Goal: Task Accomplishment & Management: Manage account settings

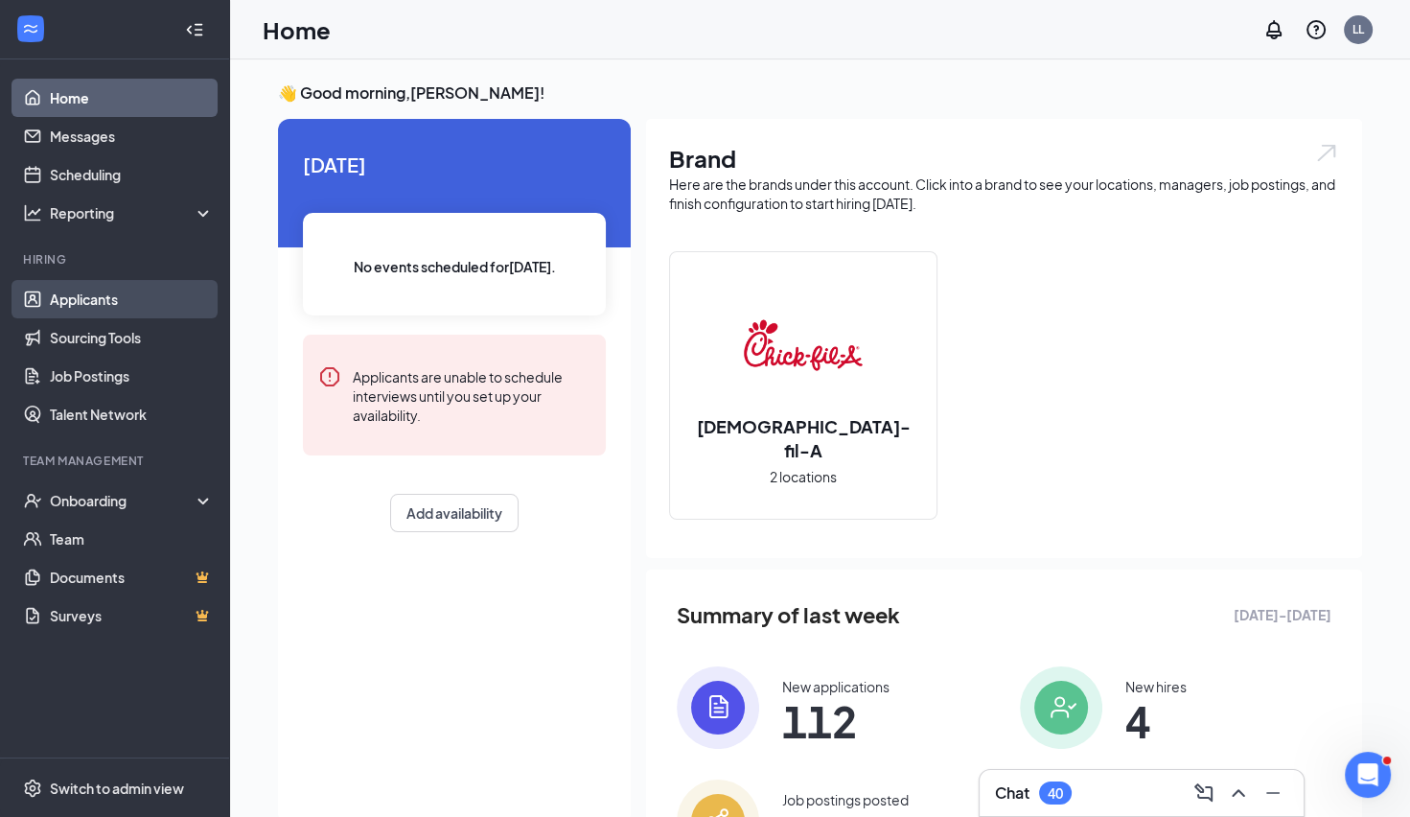
click at [81, 300] on link "Applicants" at bounding box center [132, 299] width 164 height 38
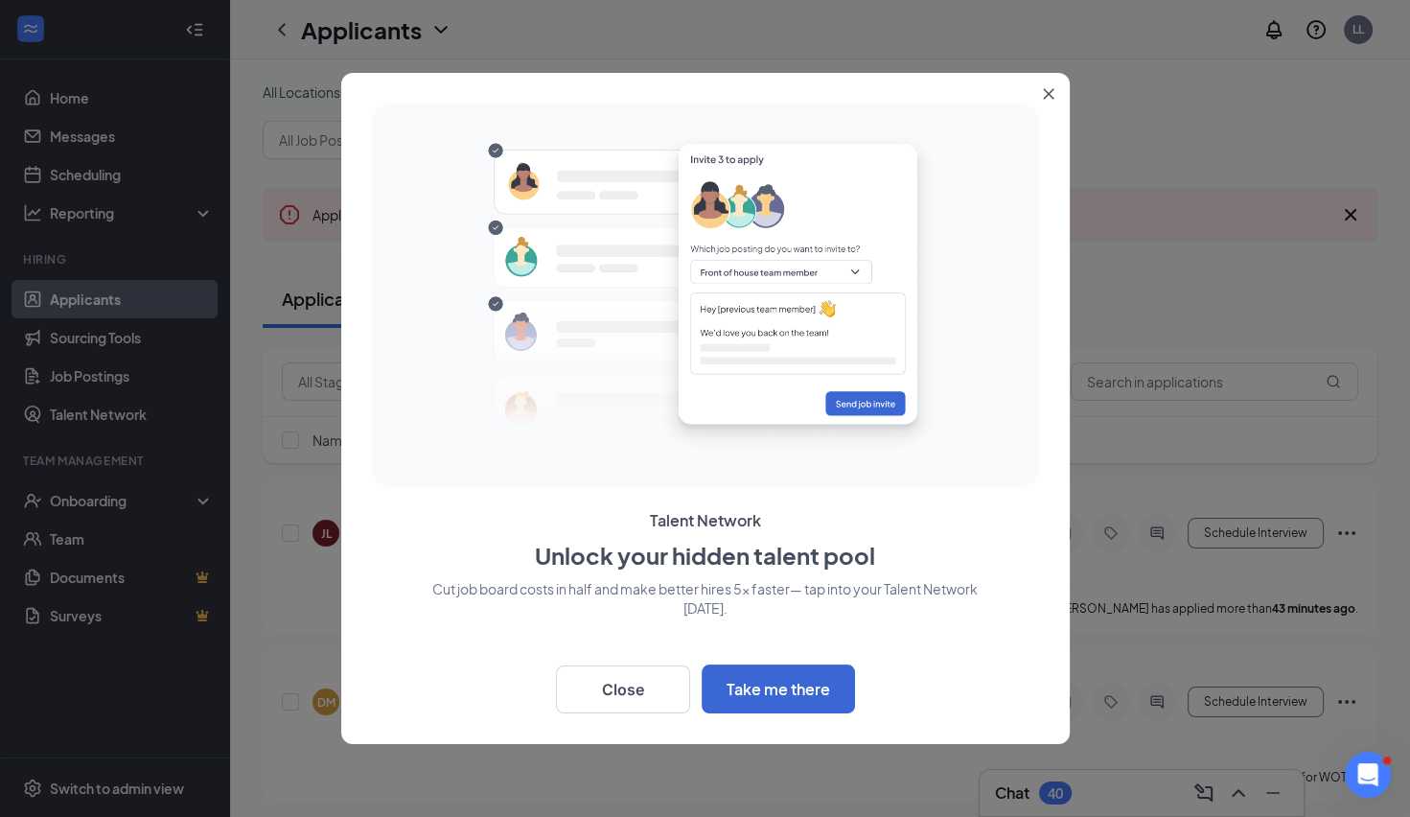
click at [1050, 95] on icon "Close" at bounding box center [1049, 94] width 12 height 12
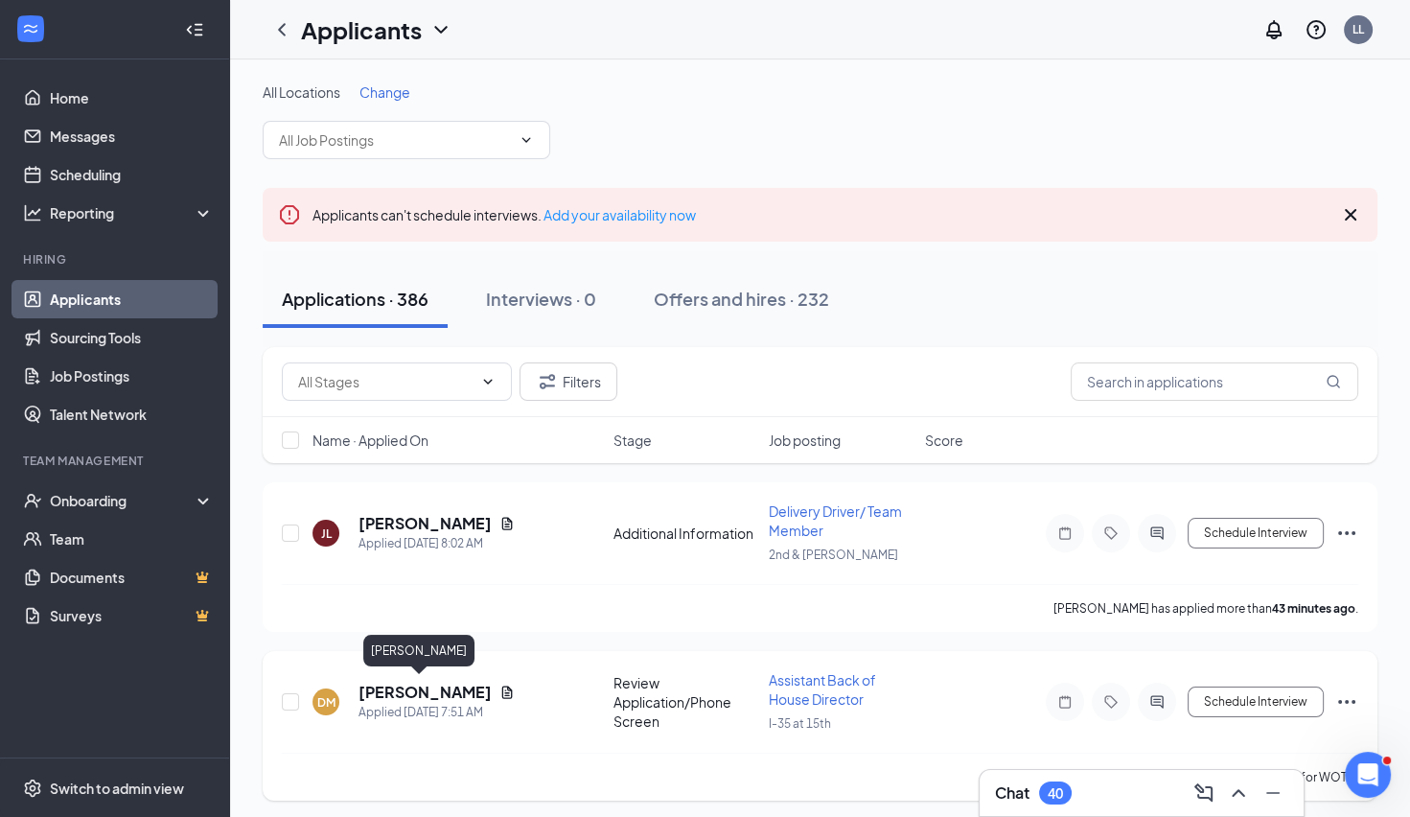
click at [371, 683] on h5 "[PERSON_NAME]" at bounding box center [425, 692] width 133 height 21
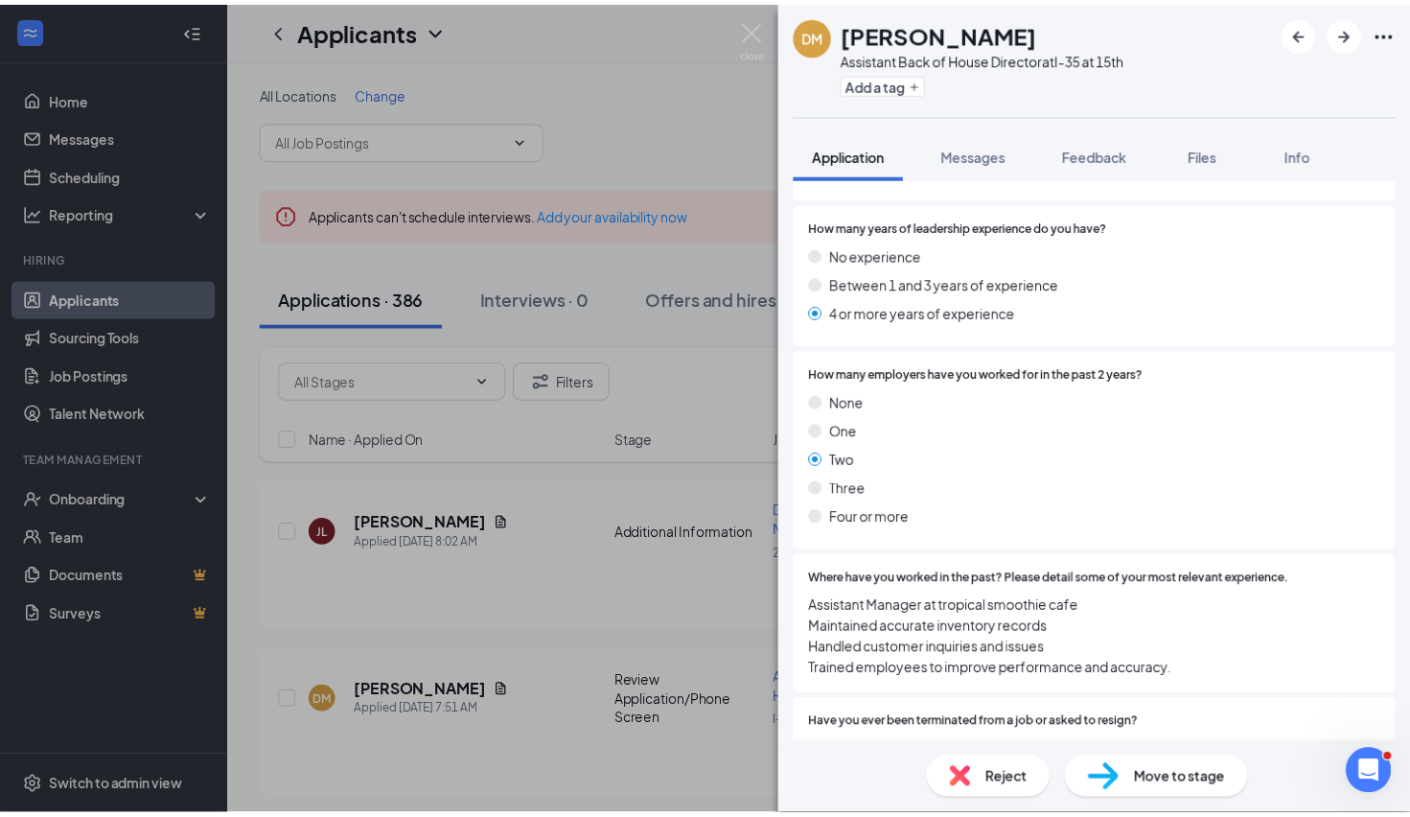
scroll to position [379, 0]
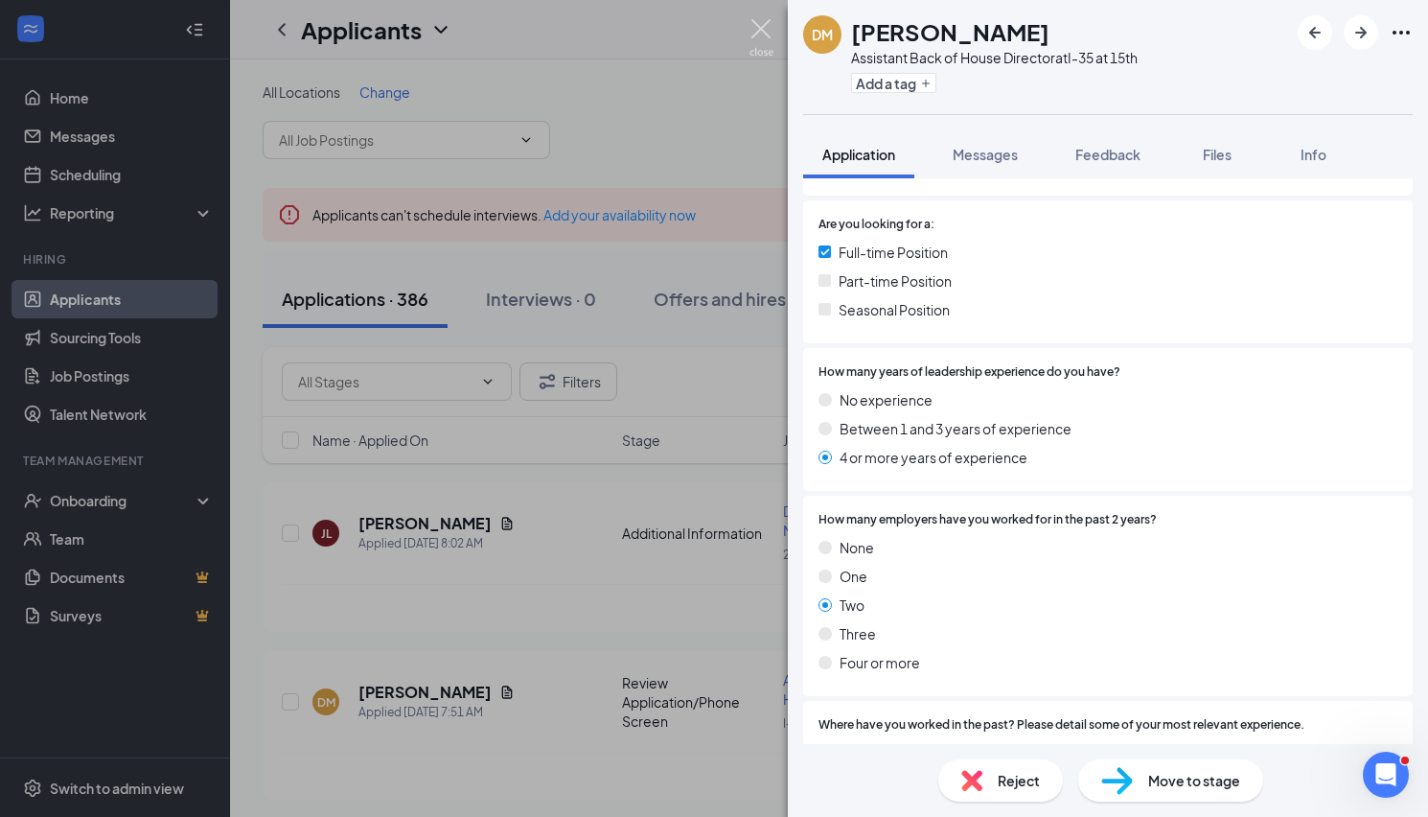
click at [758, 30] on img at bounding box center [762, 37] width 24 height 37
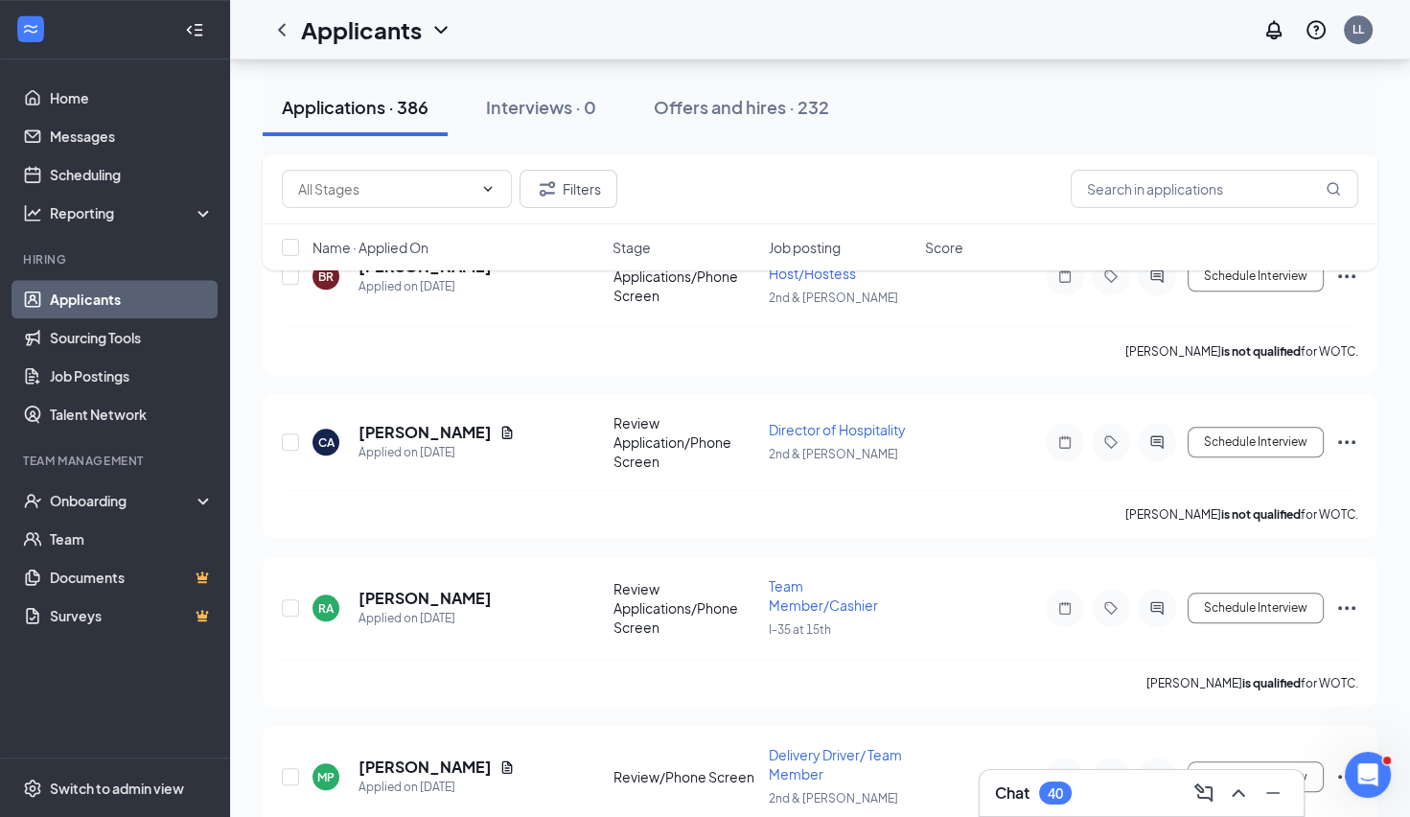
scroll to position [1949, 0]
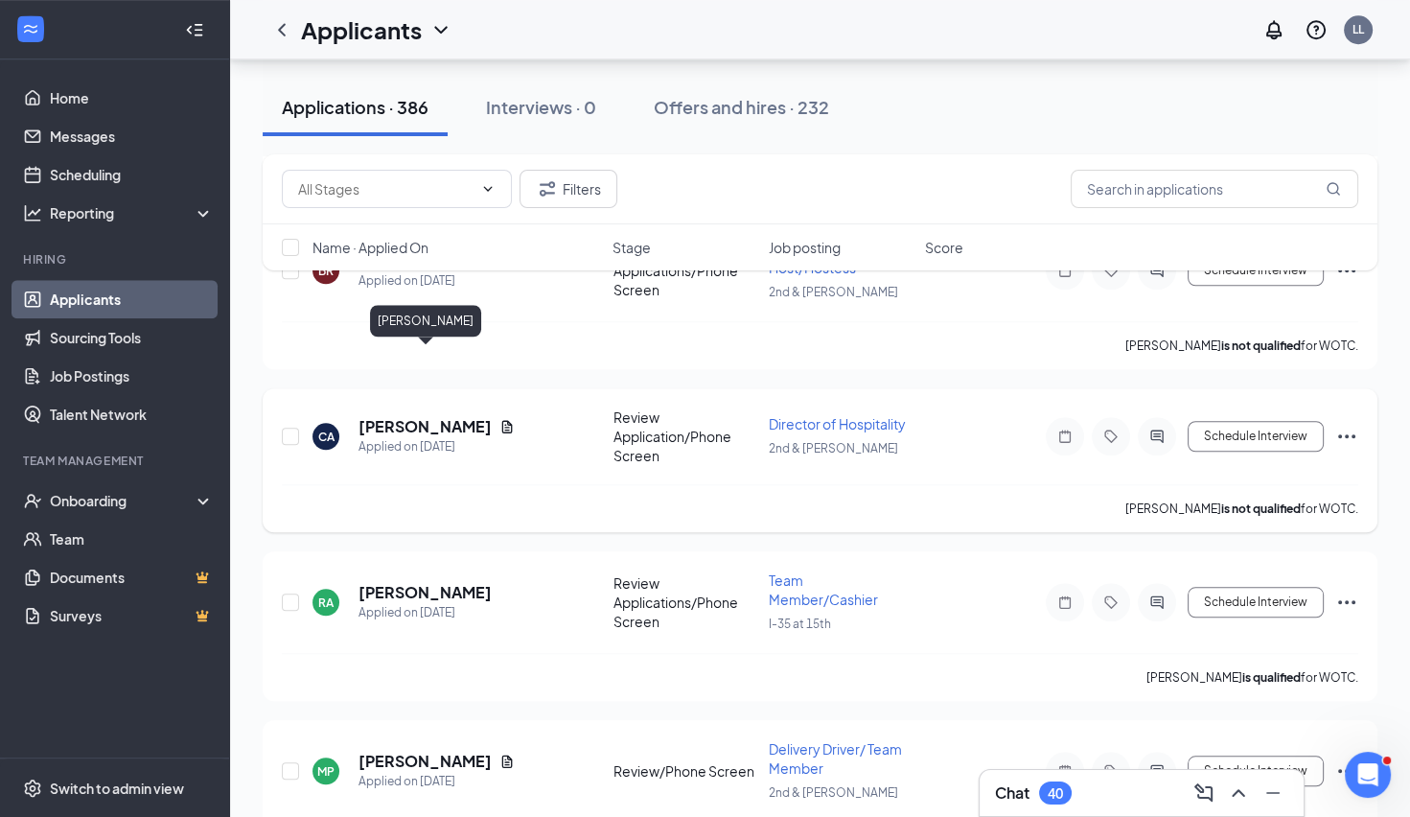
click at [412, 416] on h5 "[PERSON_NAME]" at bounding box center [425, 426] width 133 height 21
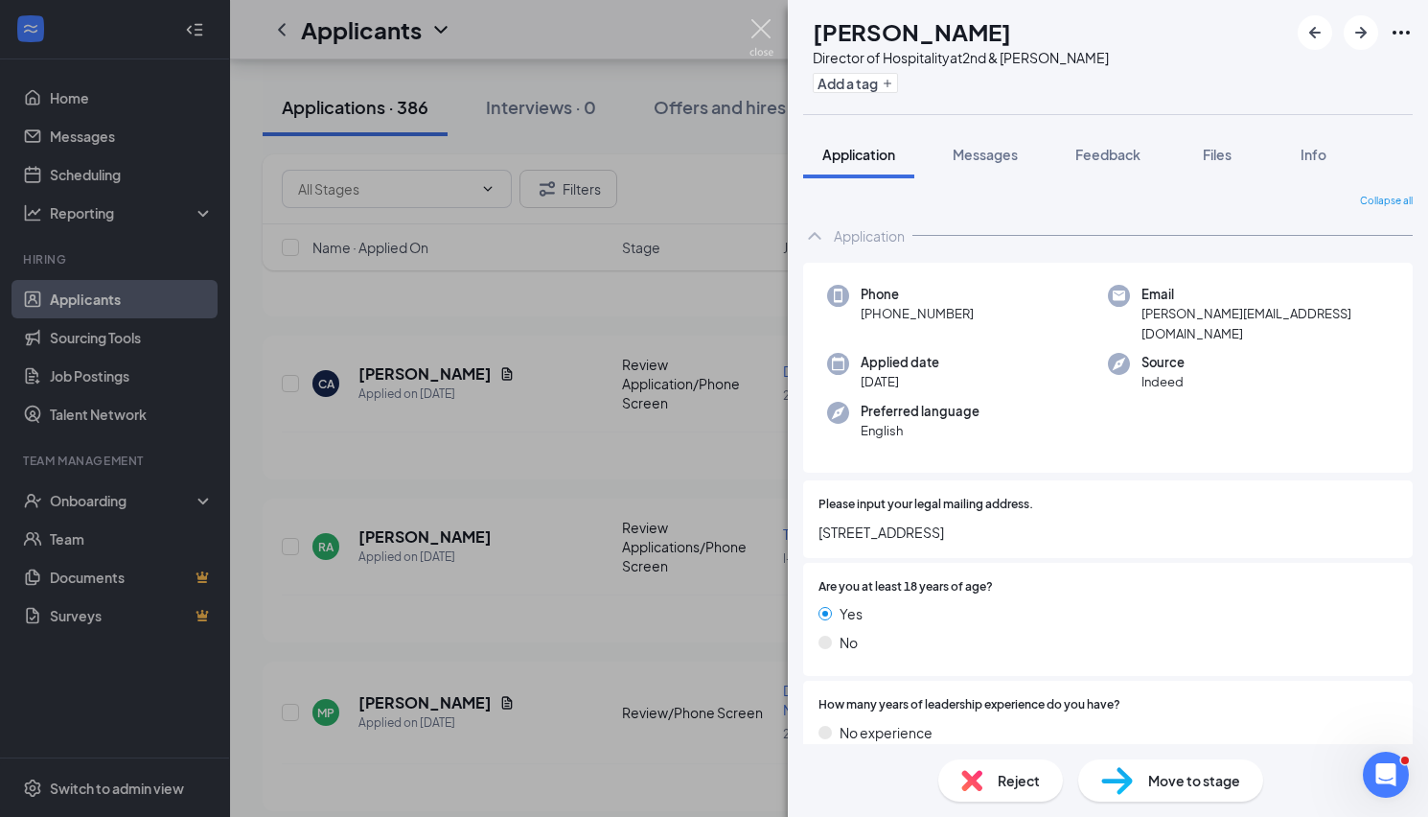
click at [752, 30] on img at bounding box center [762, 37] width 24 height 37
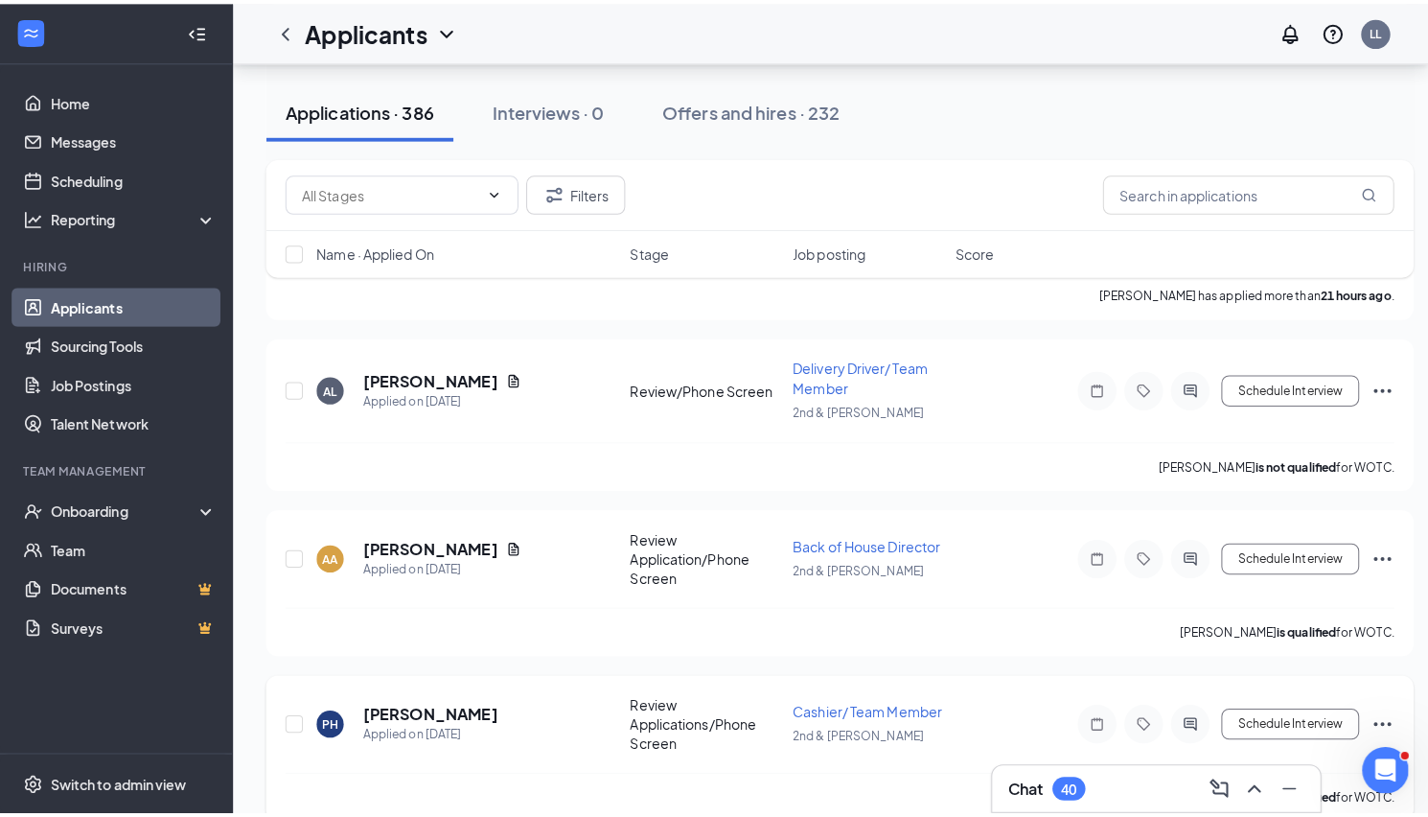
scroll to position [4119, 0]
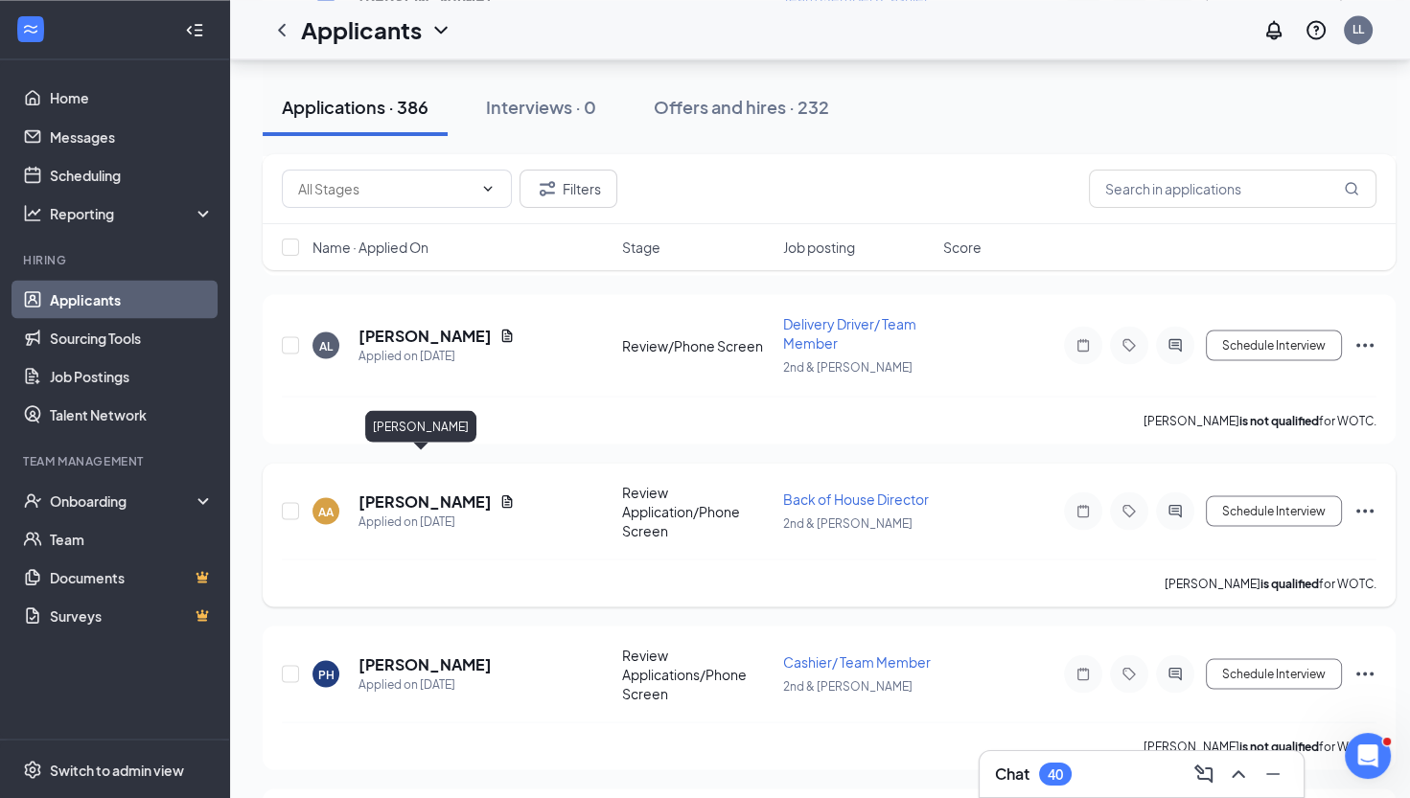
click at [376, 491] on h5 "[PERSON_NAME]" at bounding box center [425, 501] width 133 height 21
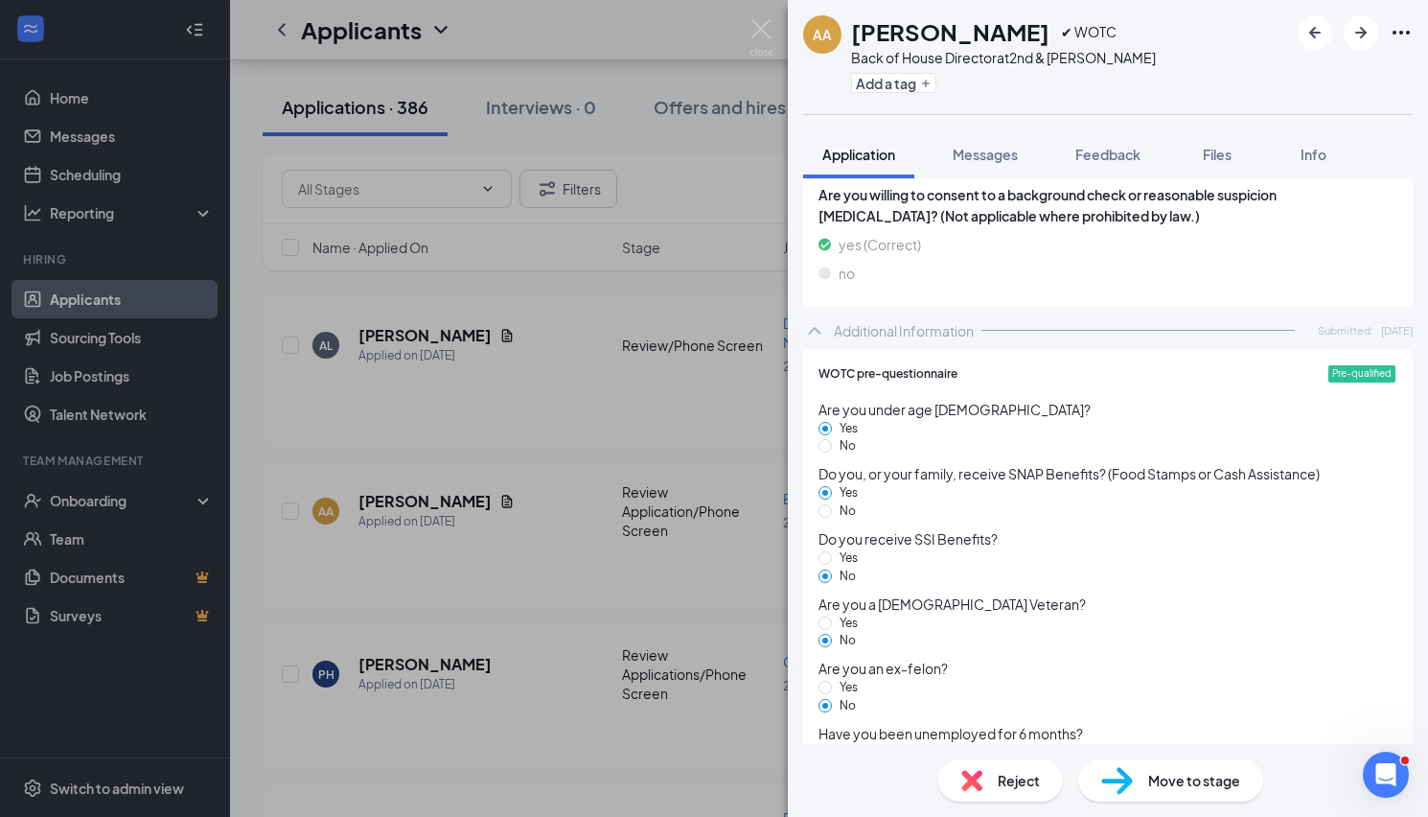
scroll to position [1296, 0]
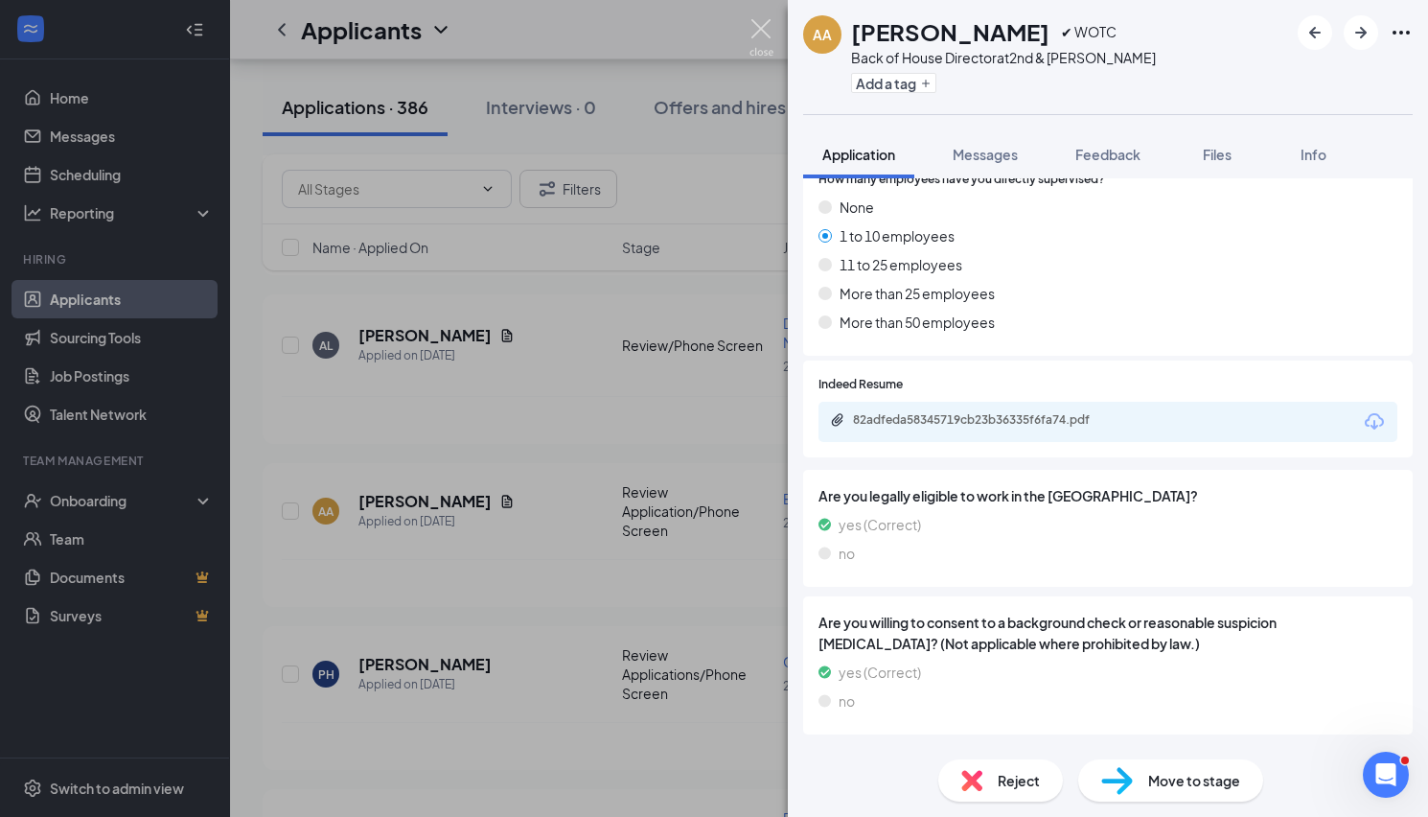
click at [756, 32] on img at bounding box center [762, 37] width 24 height 37
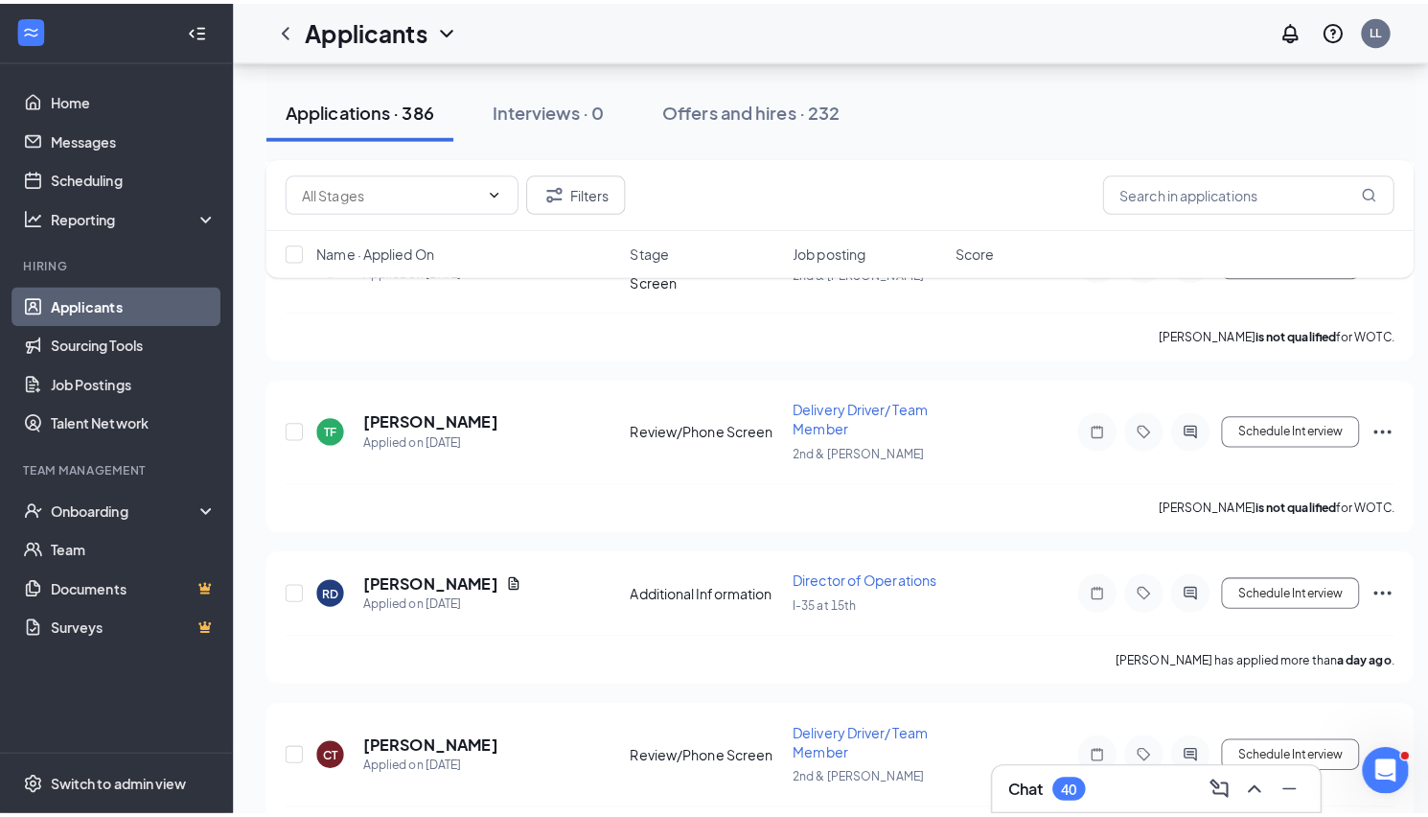
scroll to position [4555, 0]
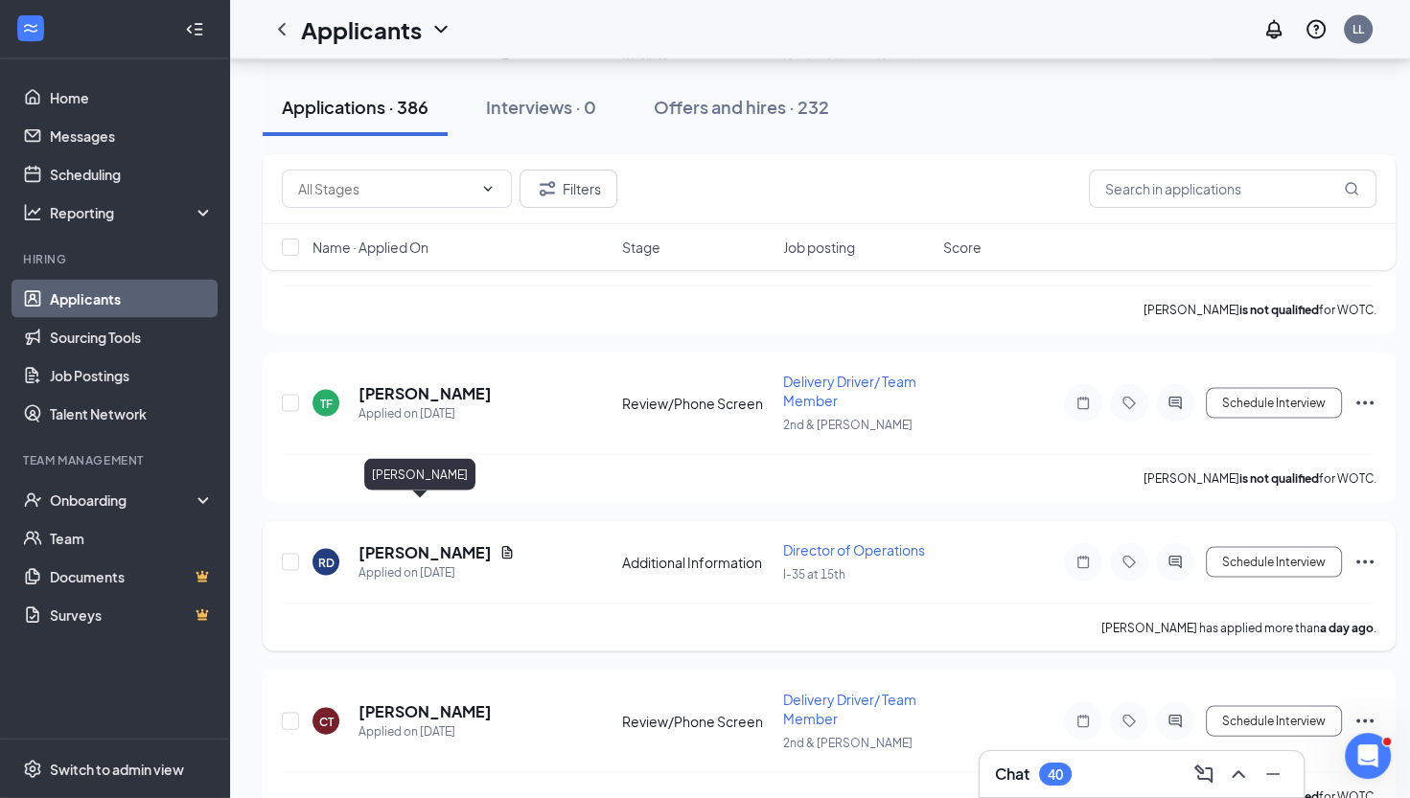
click at [421, 543] on h5 "[PERSON_NAME]" at bounding box center [425, 553] width 133 height 21
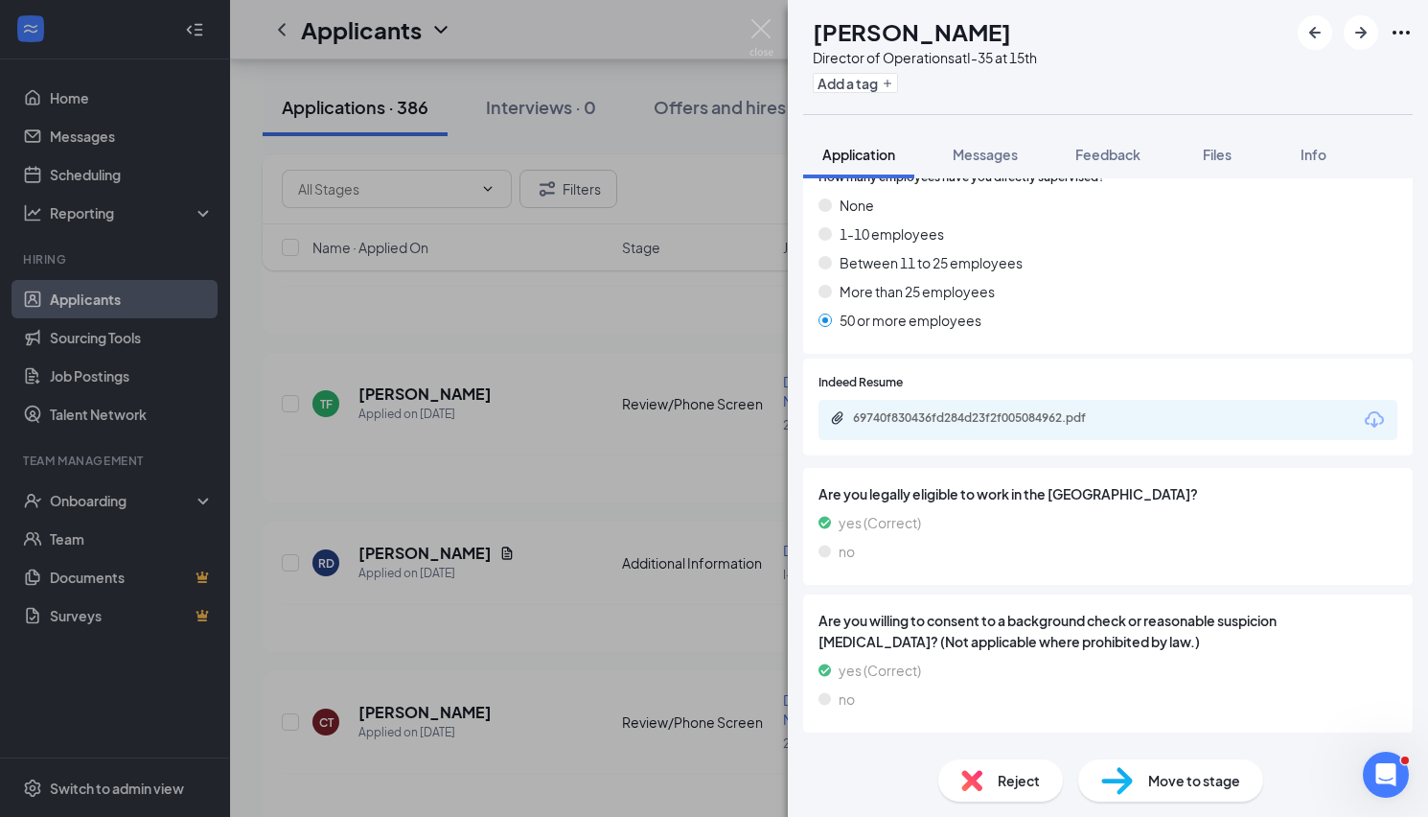
scroll to position [1485, 0]
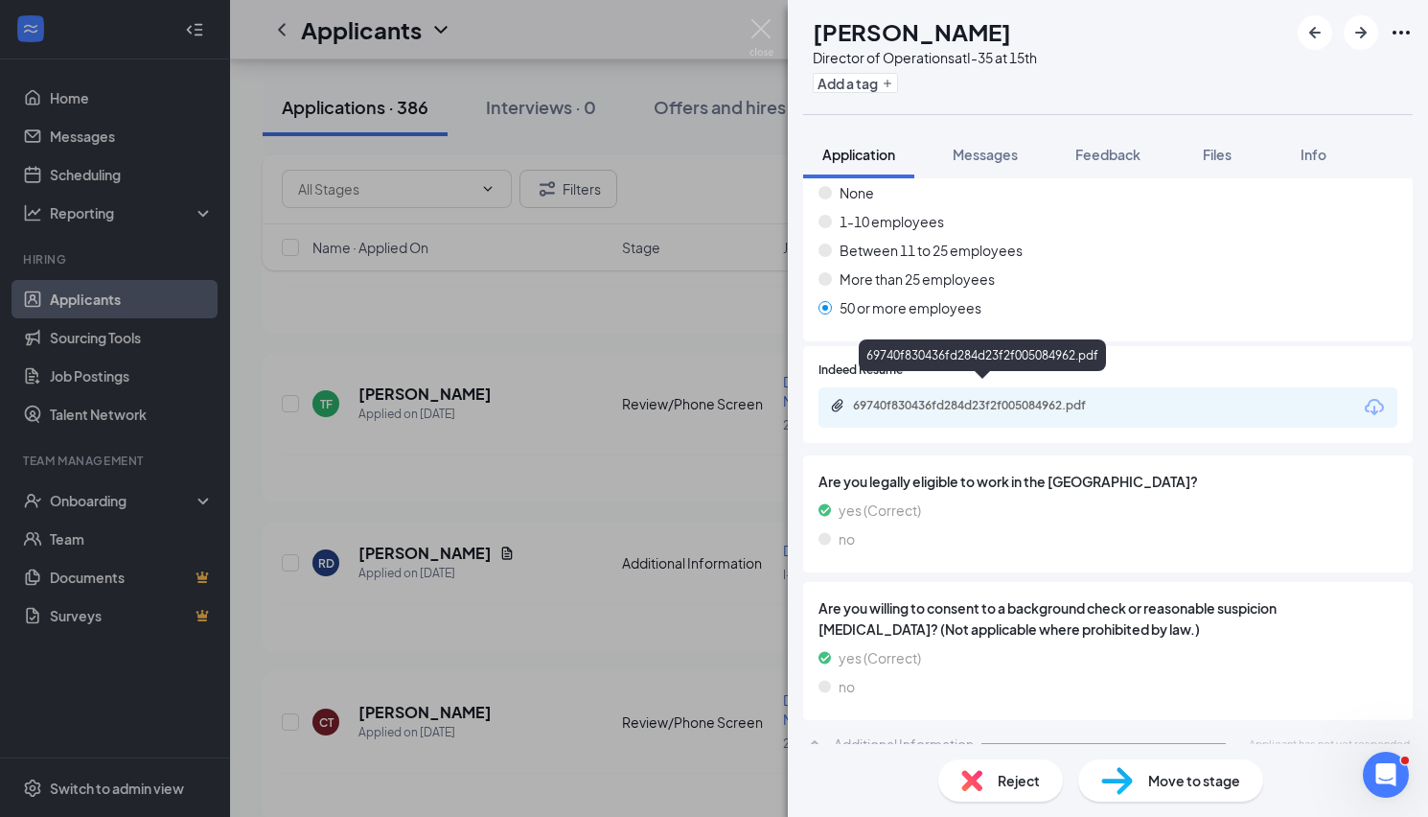
click at [930, 398] on div "69740f830436fd284d23f2f005084962.pdf" at bounding box center [987, 405] width 268 height 15
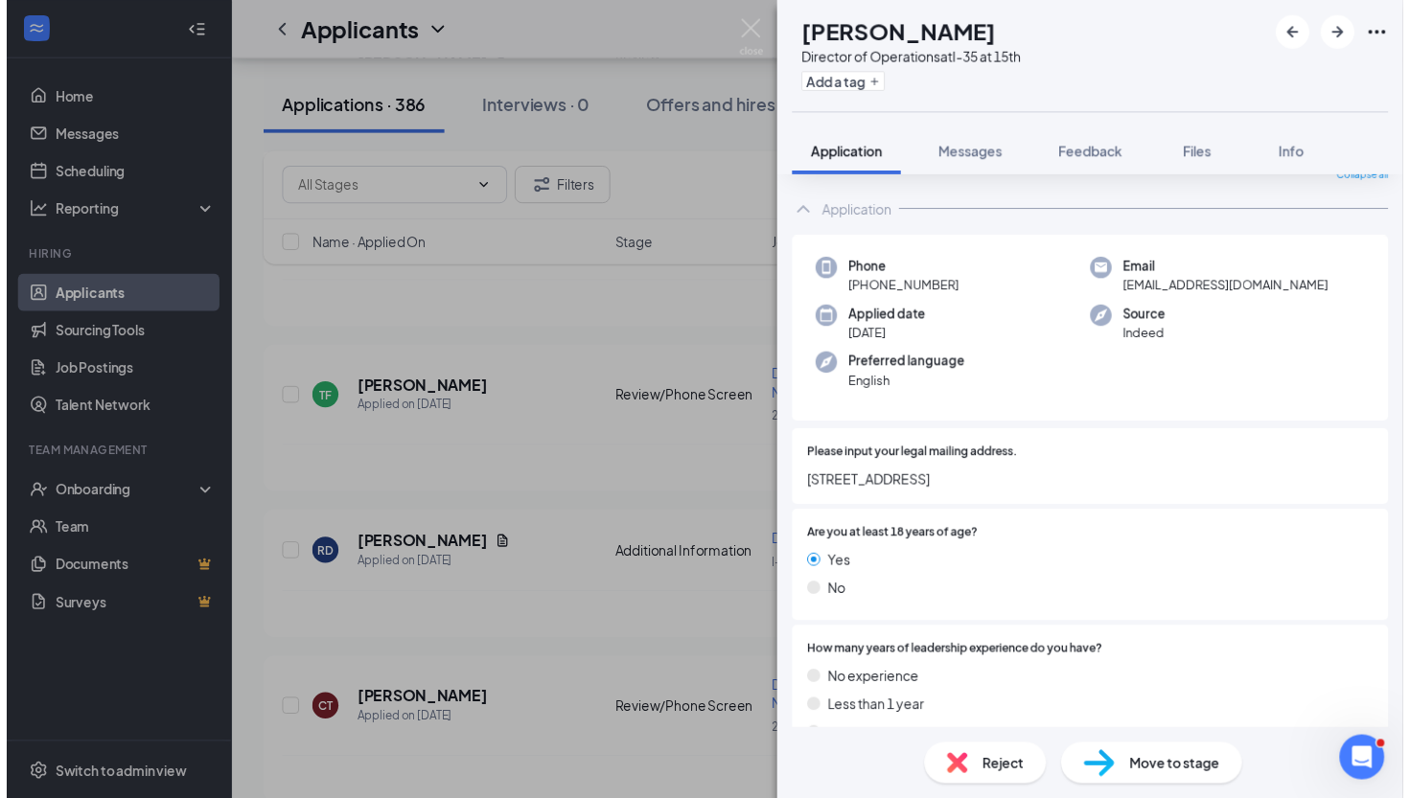
scroll to position [0, 0]
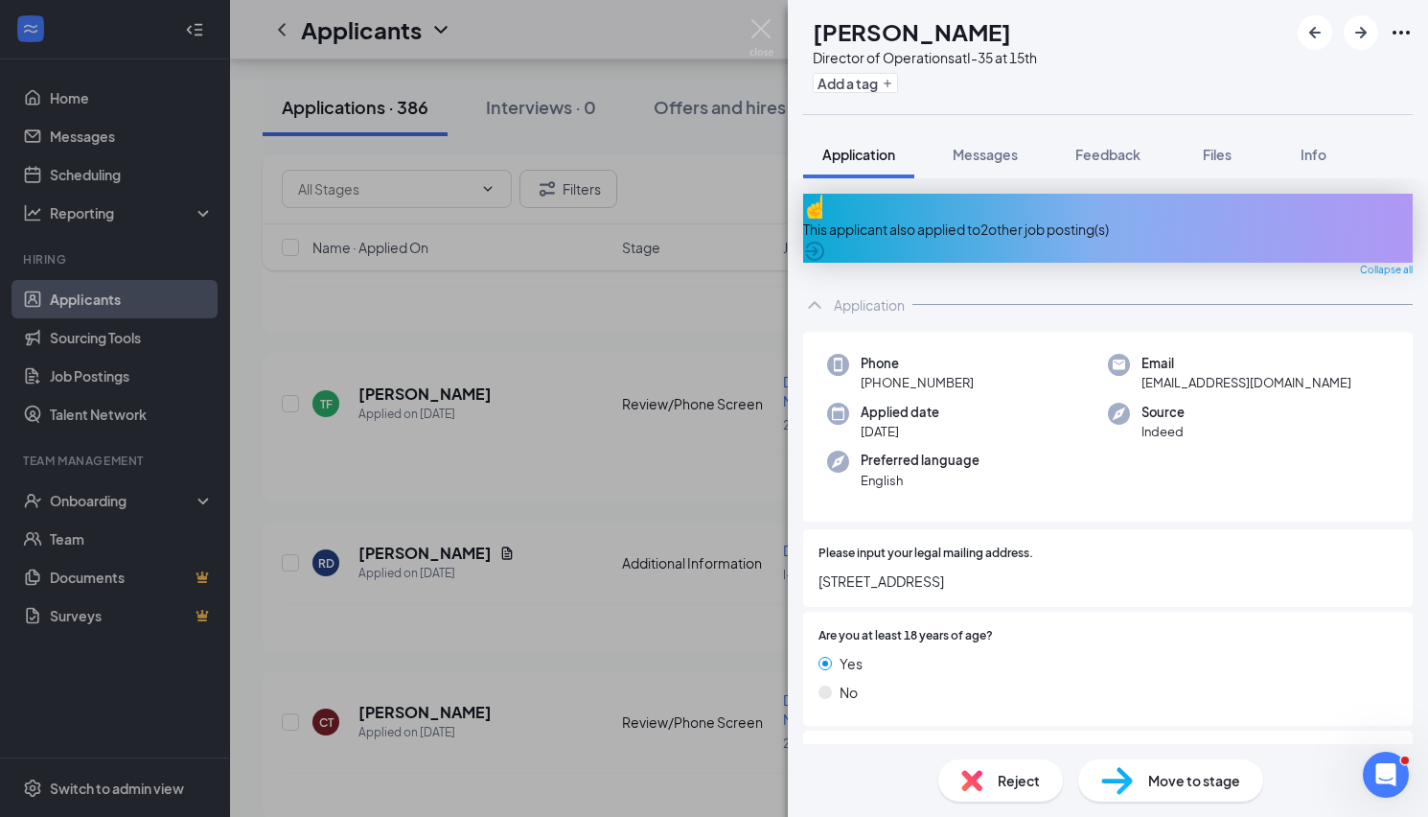
click at [1090, 219] on div "This applicant also applied to 2 other job posting(s)" at bounding box center [1108, 229] width 610 height 21
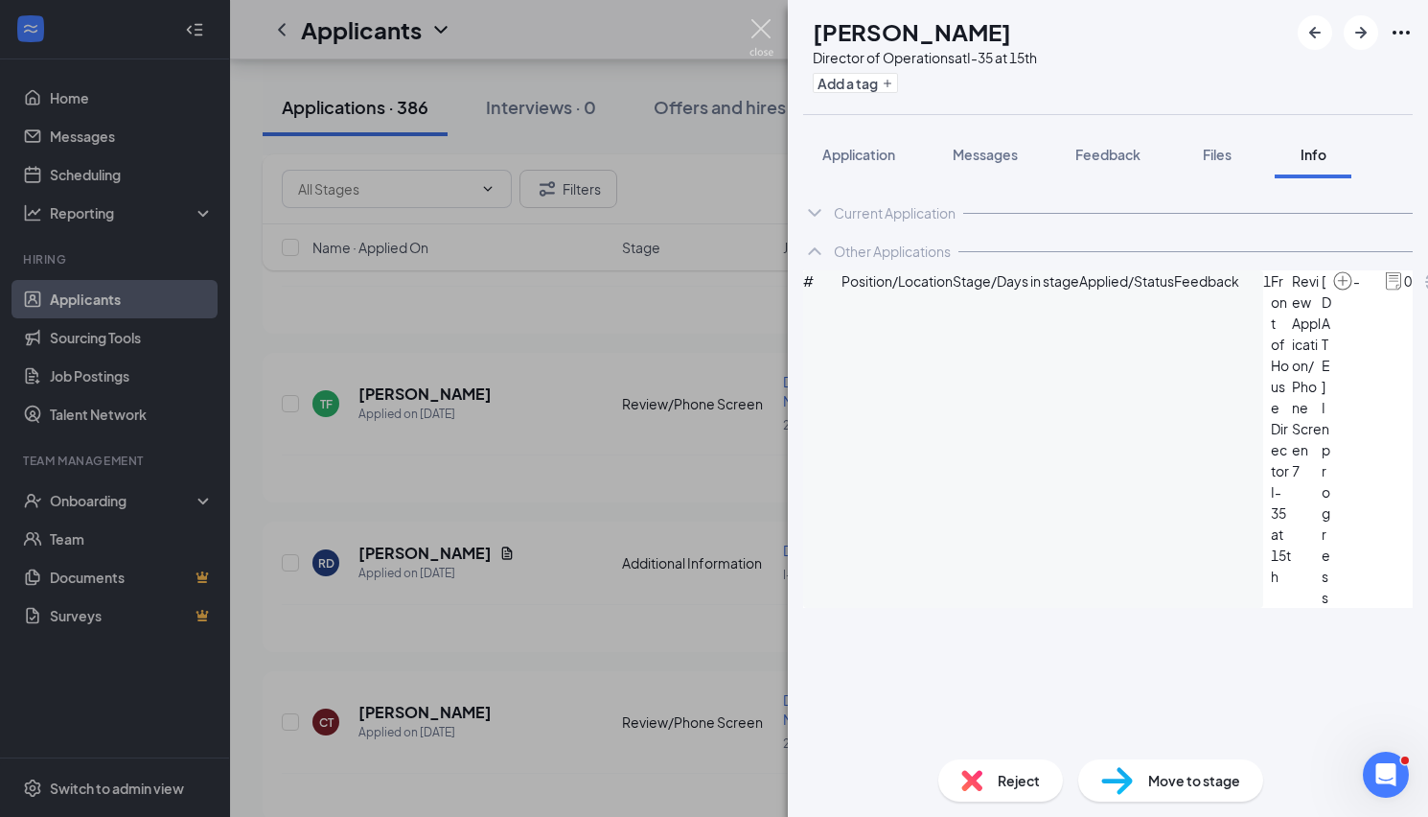
click at [763, 27] on img at bounding box center [762, 37] width 24 height 37
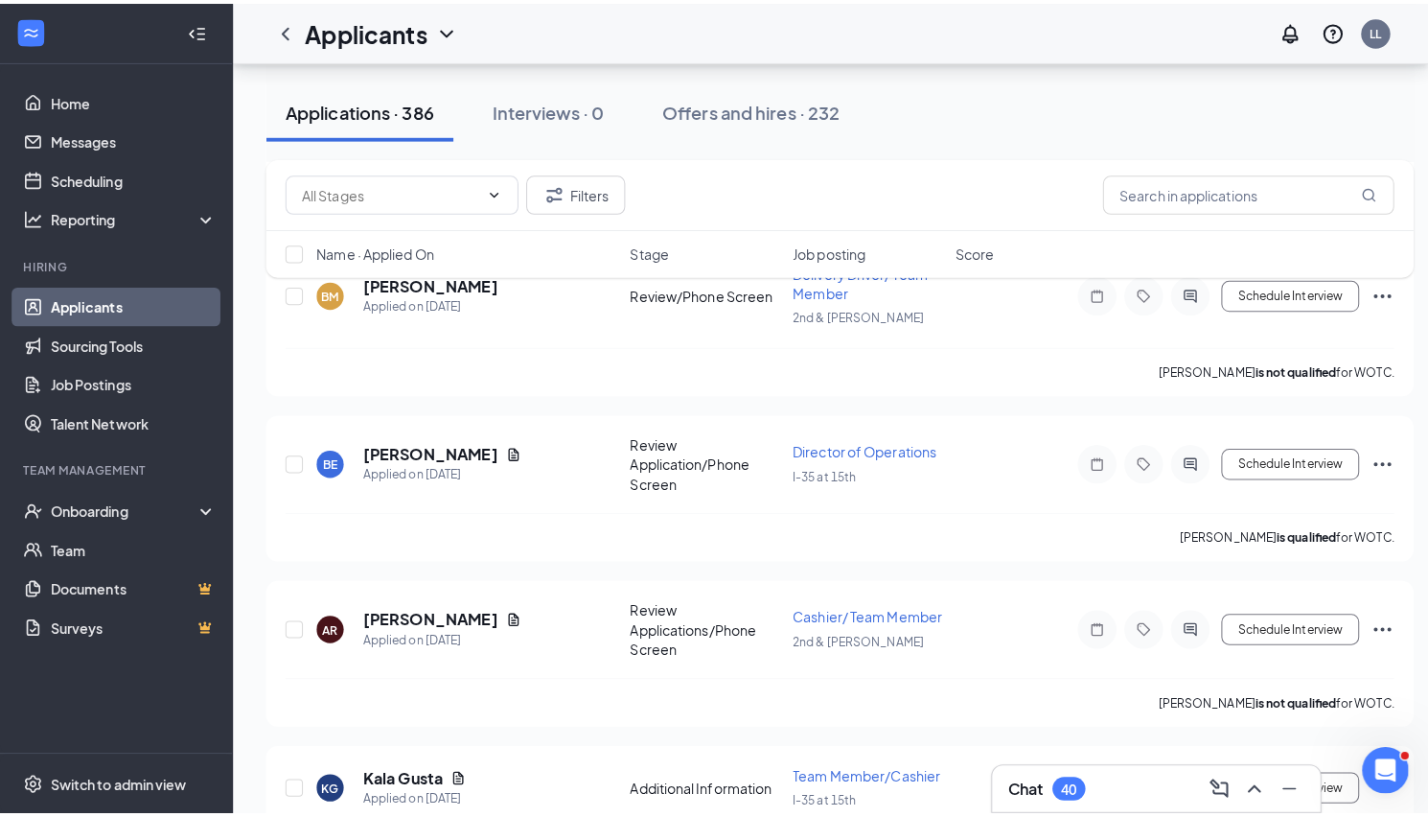
scroll to position [5167, 0]
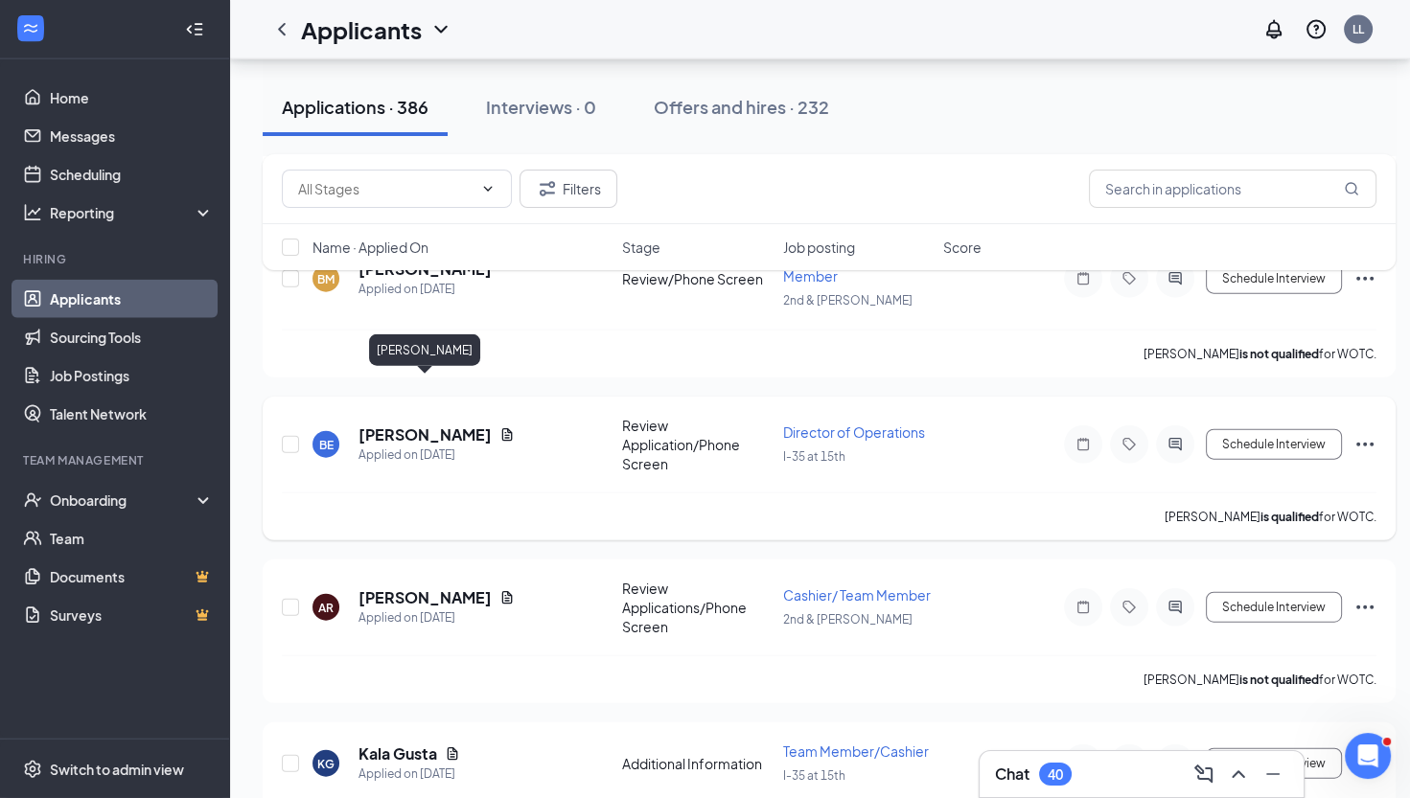
click at [472, 425] on h5 "[PERSON_NAME]" at bounding box center [425, 435] width 133 height 21
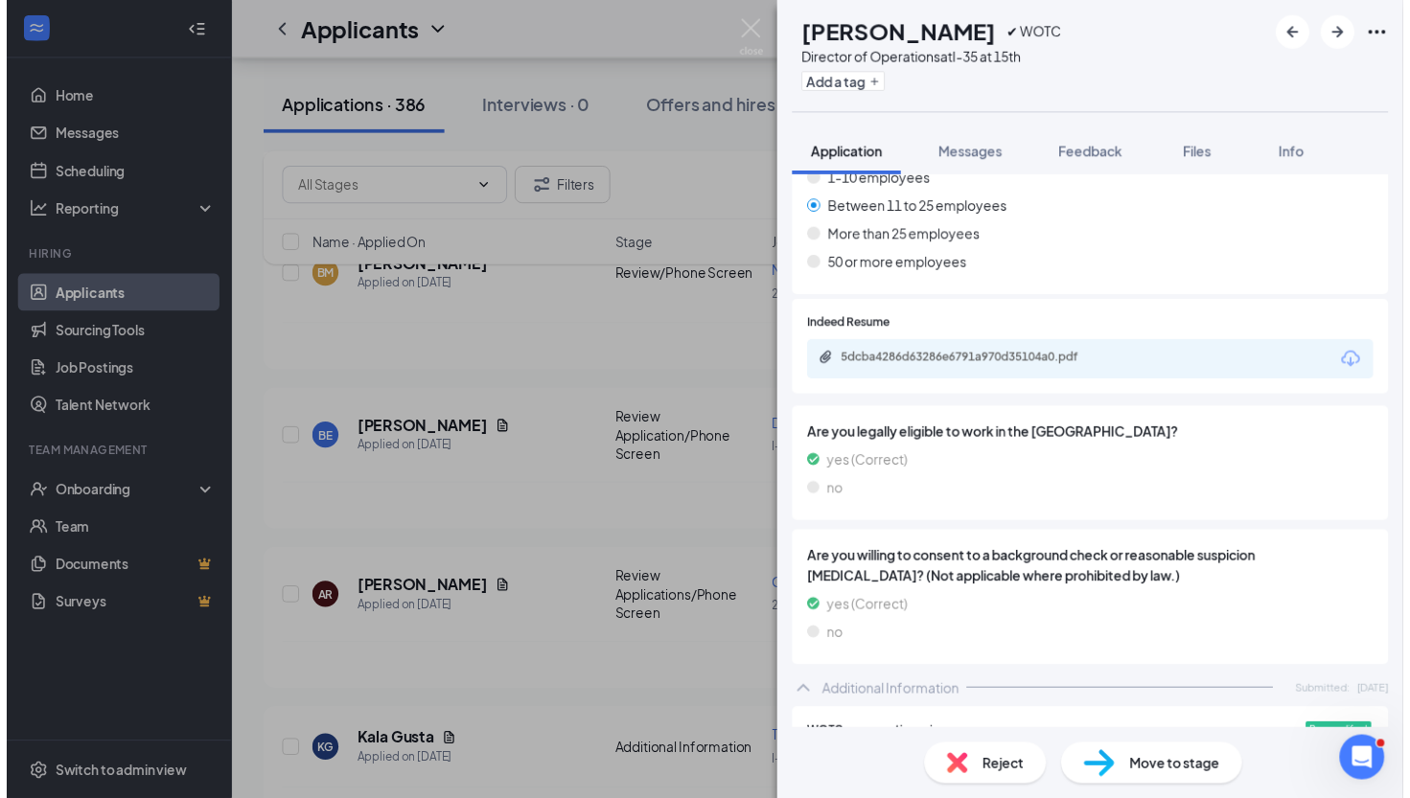
scroll to position [1482, 0]
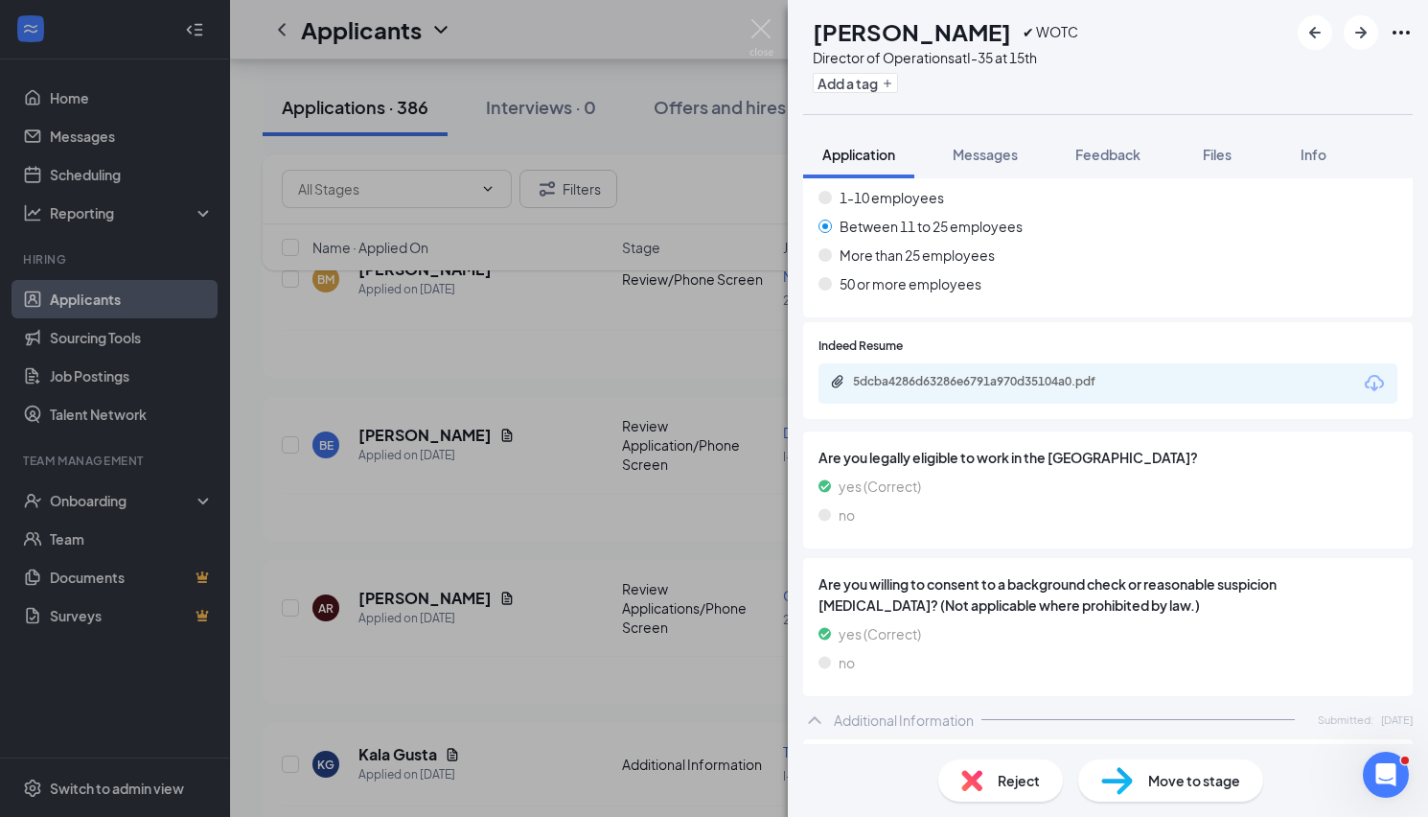
click at [916, 370] on div "5dcba4286d63286e6791a970d35104a0.pdf" at bounding box center [1108, 383] width 579 height 40
click at [916, 388] on div "5dcba4286d63286e6791a970d35104a0.pdf" at bounding box center [985, 383] width 311 height 18
click at [757, 29] on img at bounding box center [762, 37] width 24 height 37
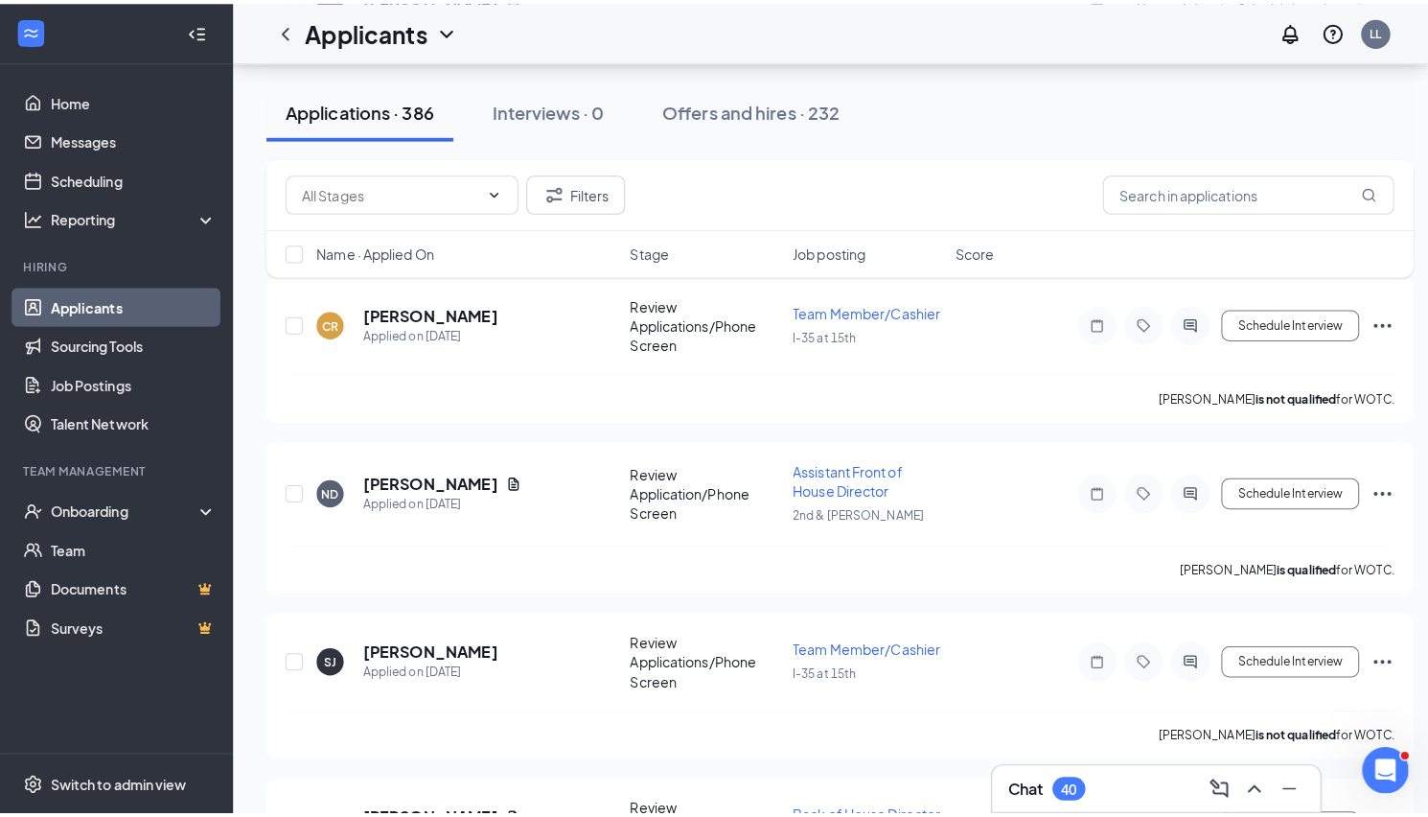
scroll to position [5788, 0]
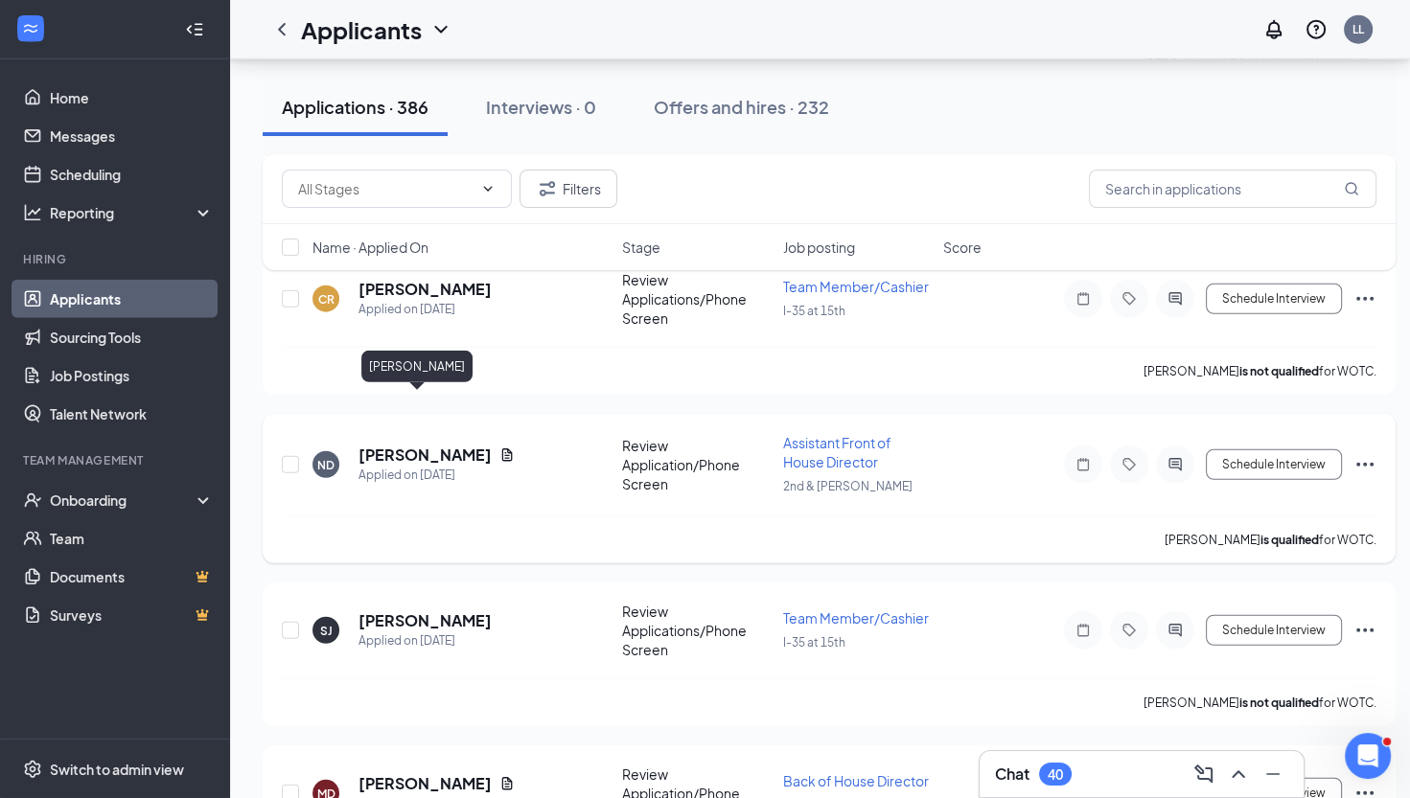
click at [393, 445] on h5 "[PERSON_NAME]" at bounding box center [425, 455] width 133 height 21
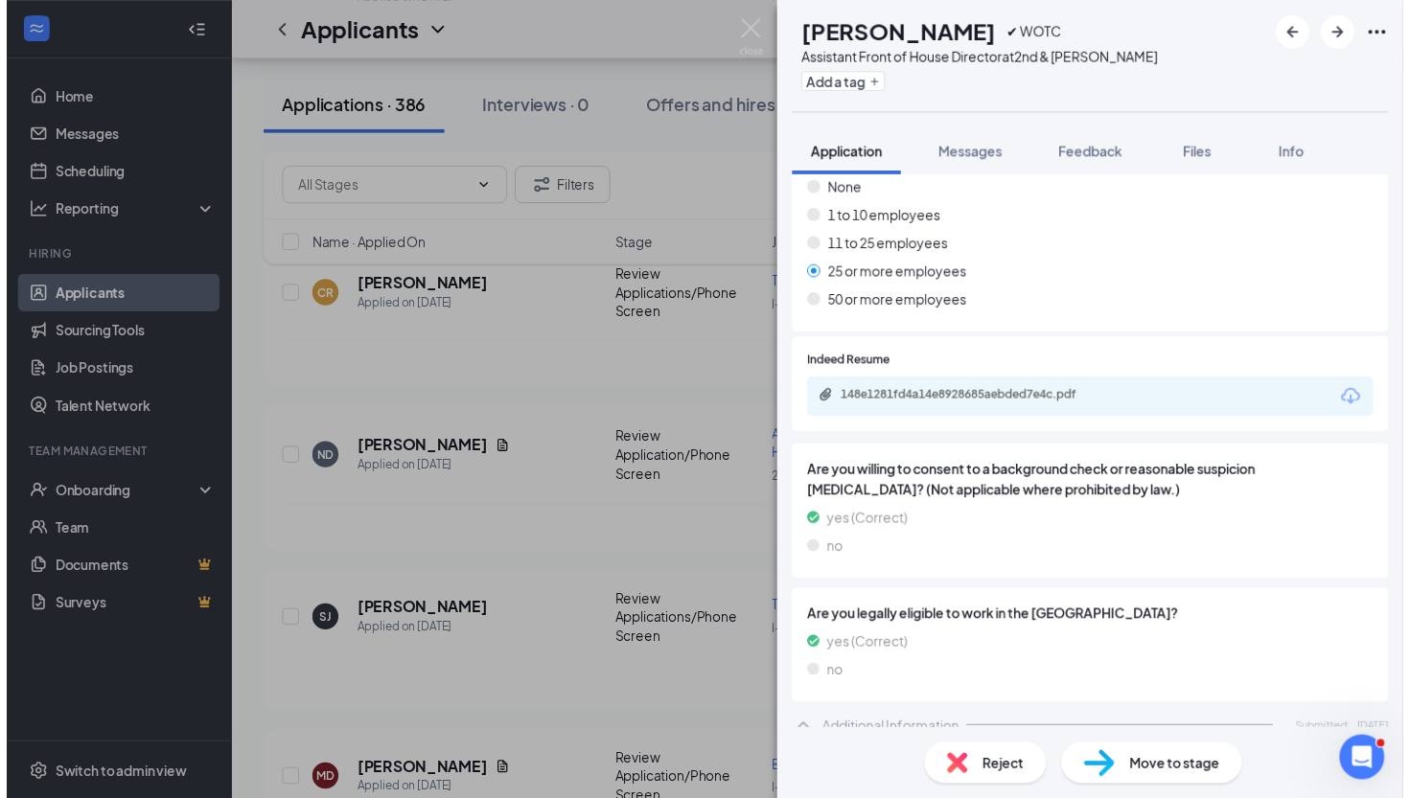
scroll to position [1238, 0]
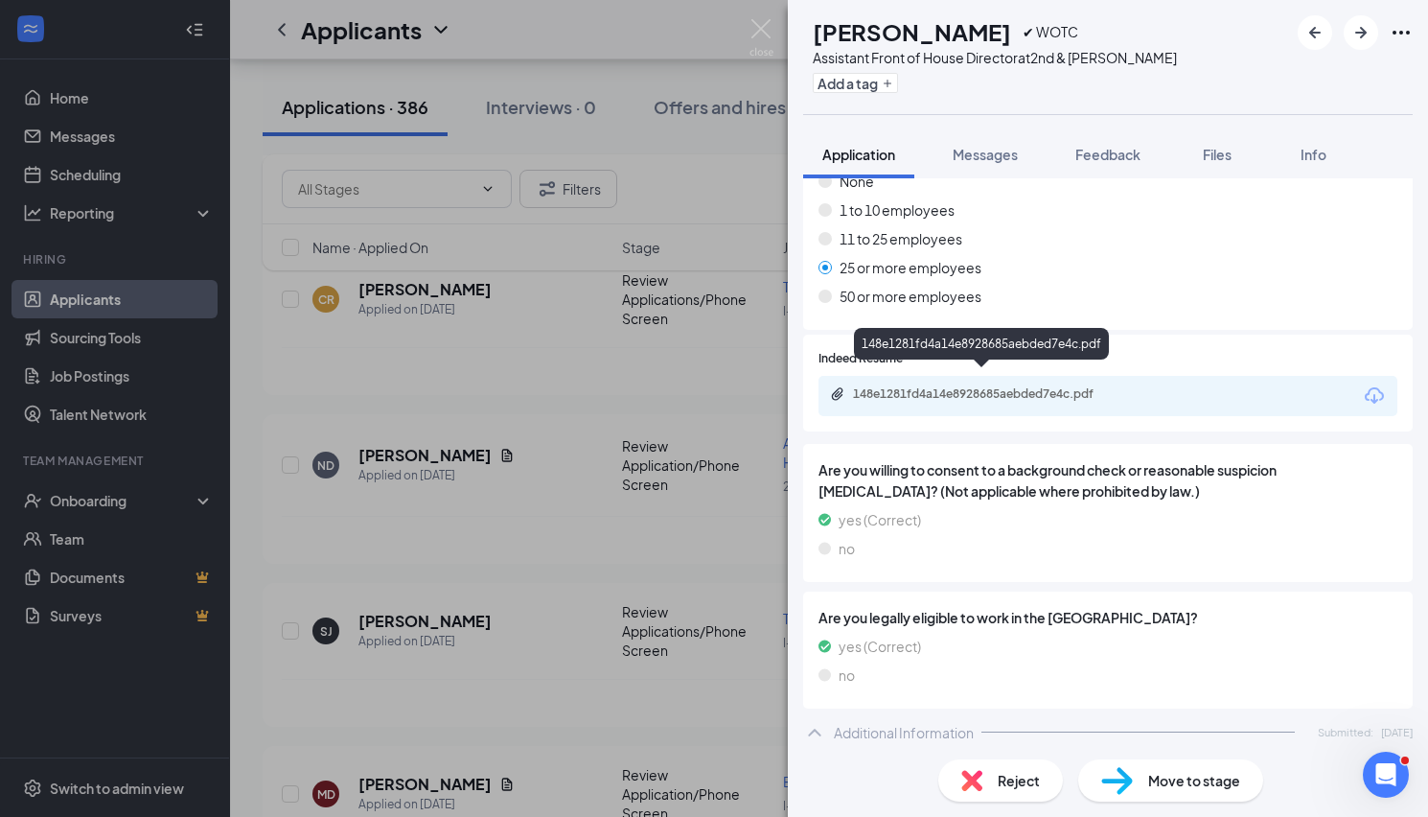
click at [978, 386] on div "148e1281fd4a14e8928685aebded7e4c.pdf" at bounding box center [987, 393] width 268 height 15
click at [763, 31] on img at bounding box center [762, 37] width 24 height 37
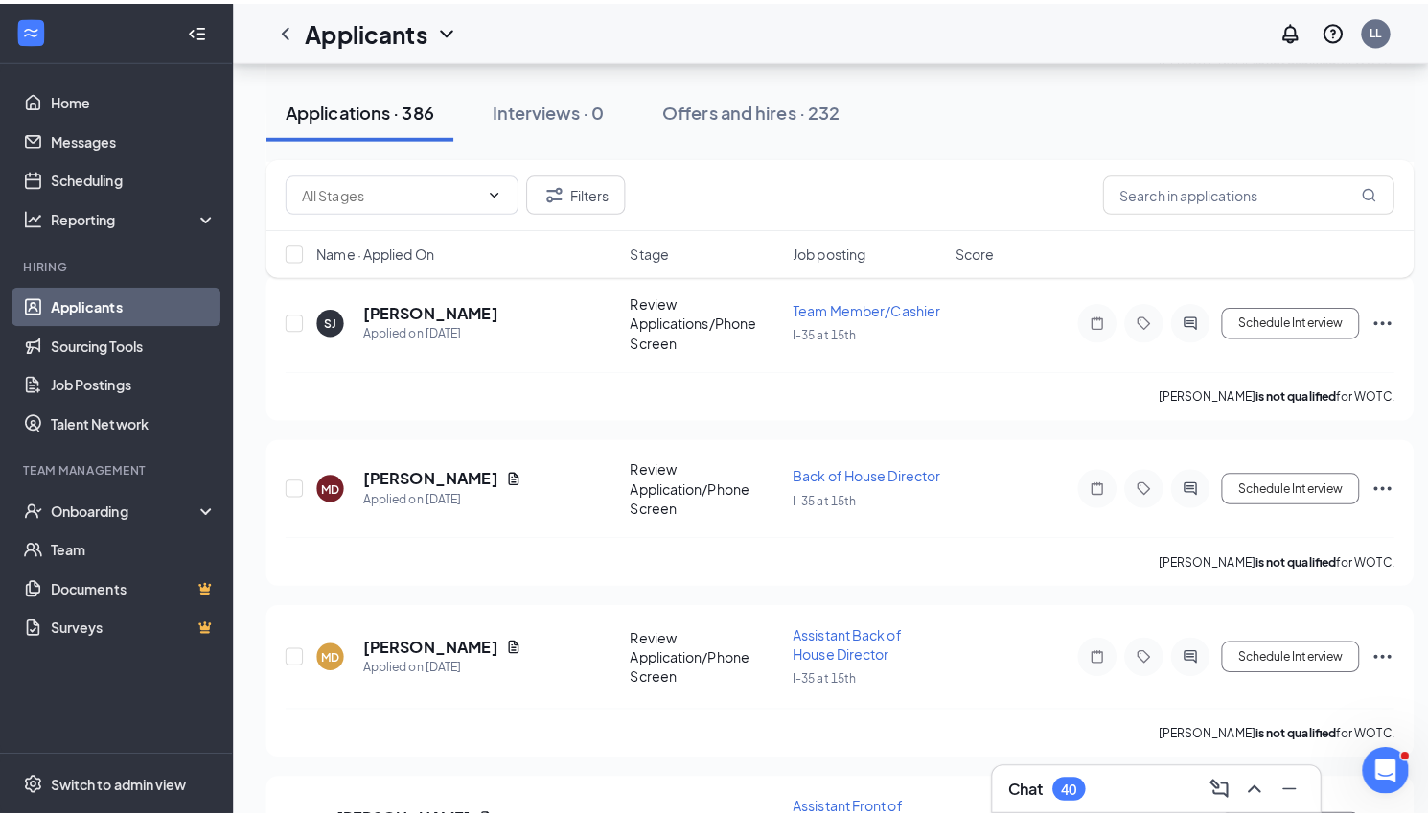
scroll to position [6121, 0]
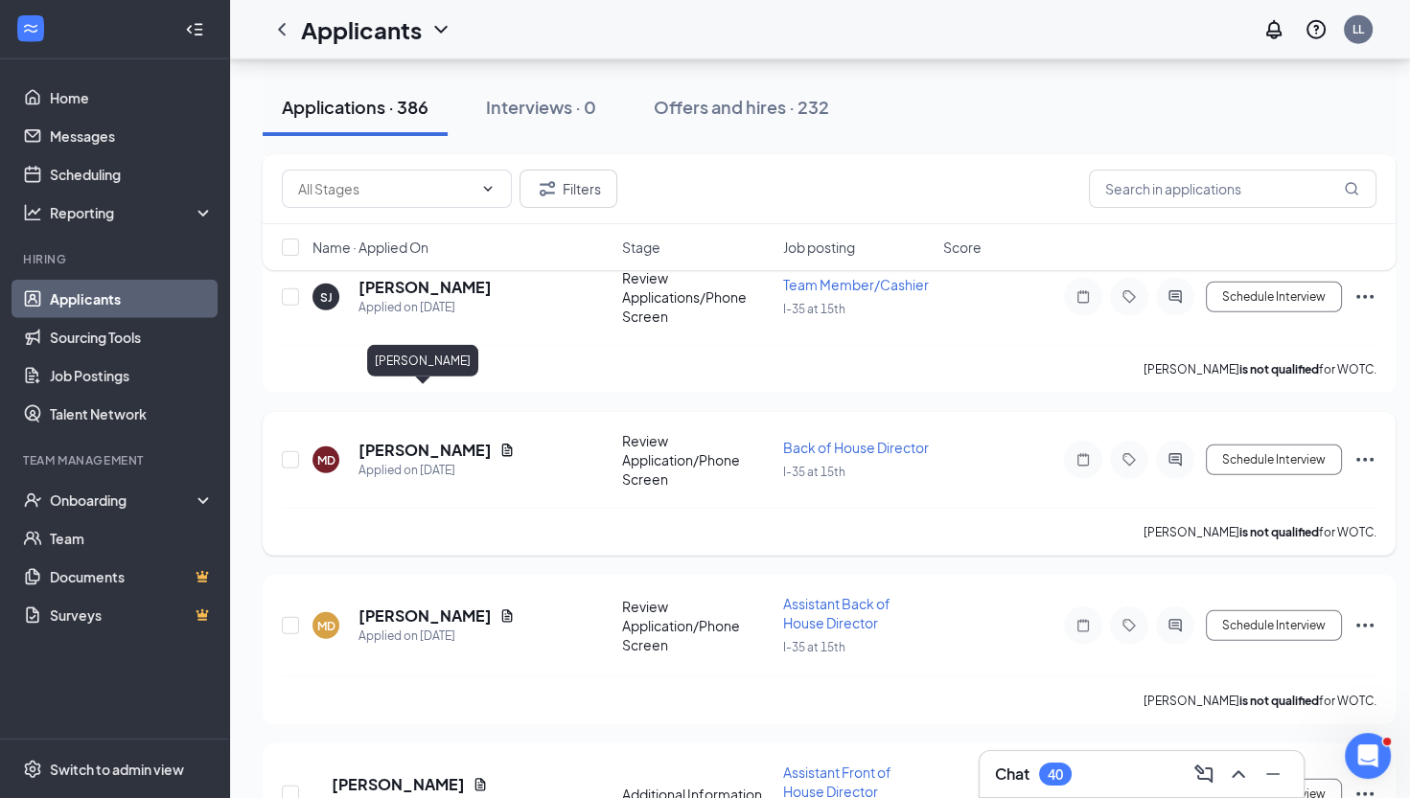
click at [379, 440] on h5 "[PERSON_NAME]" at bounding box center [425, 450] width 133 height 21
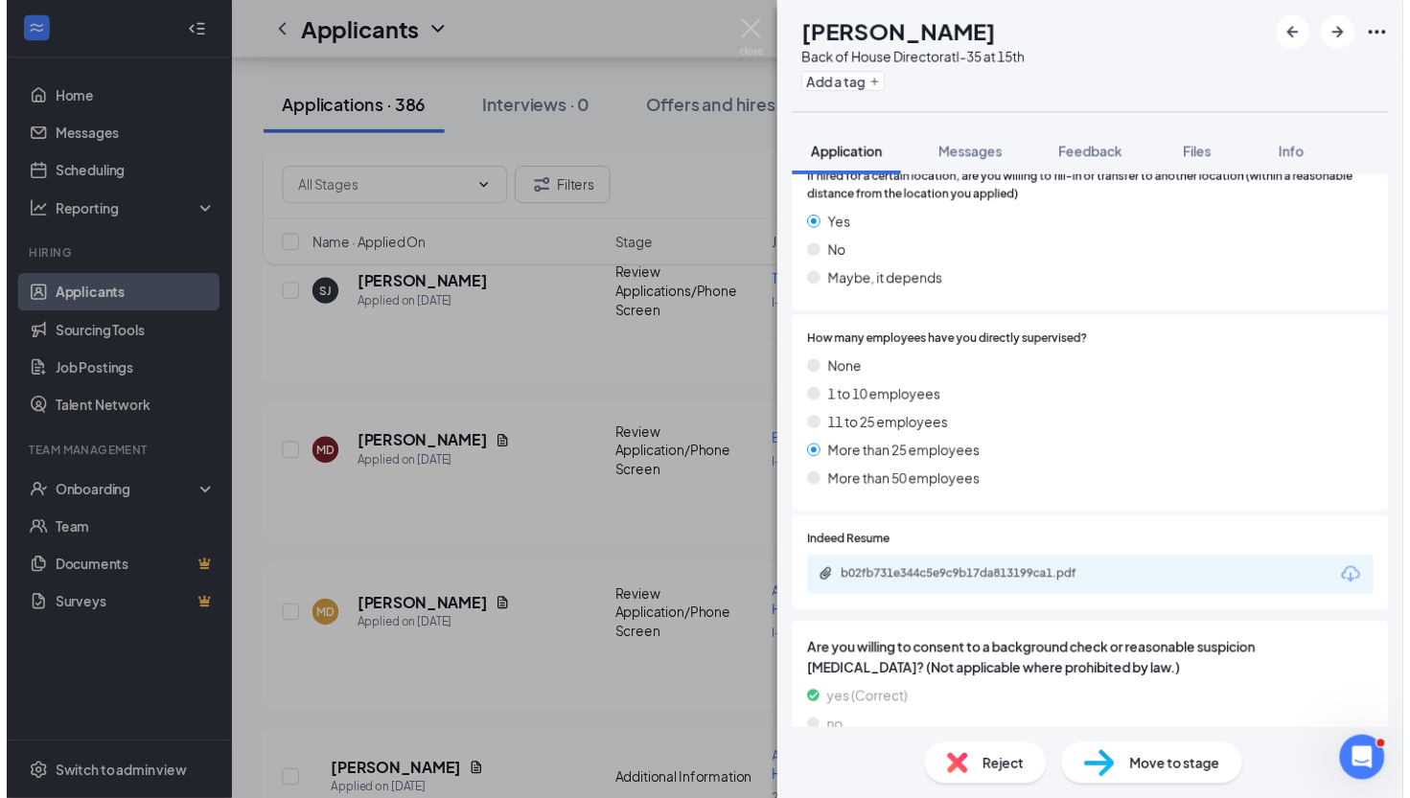
scroll to position [1614, 0]
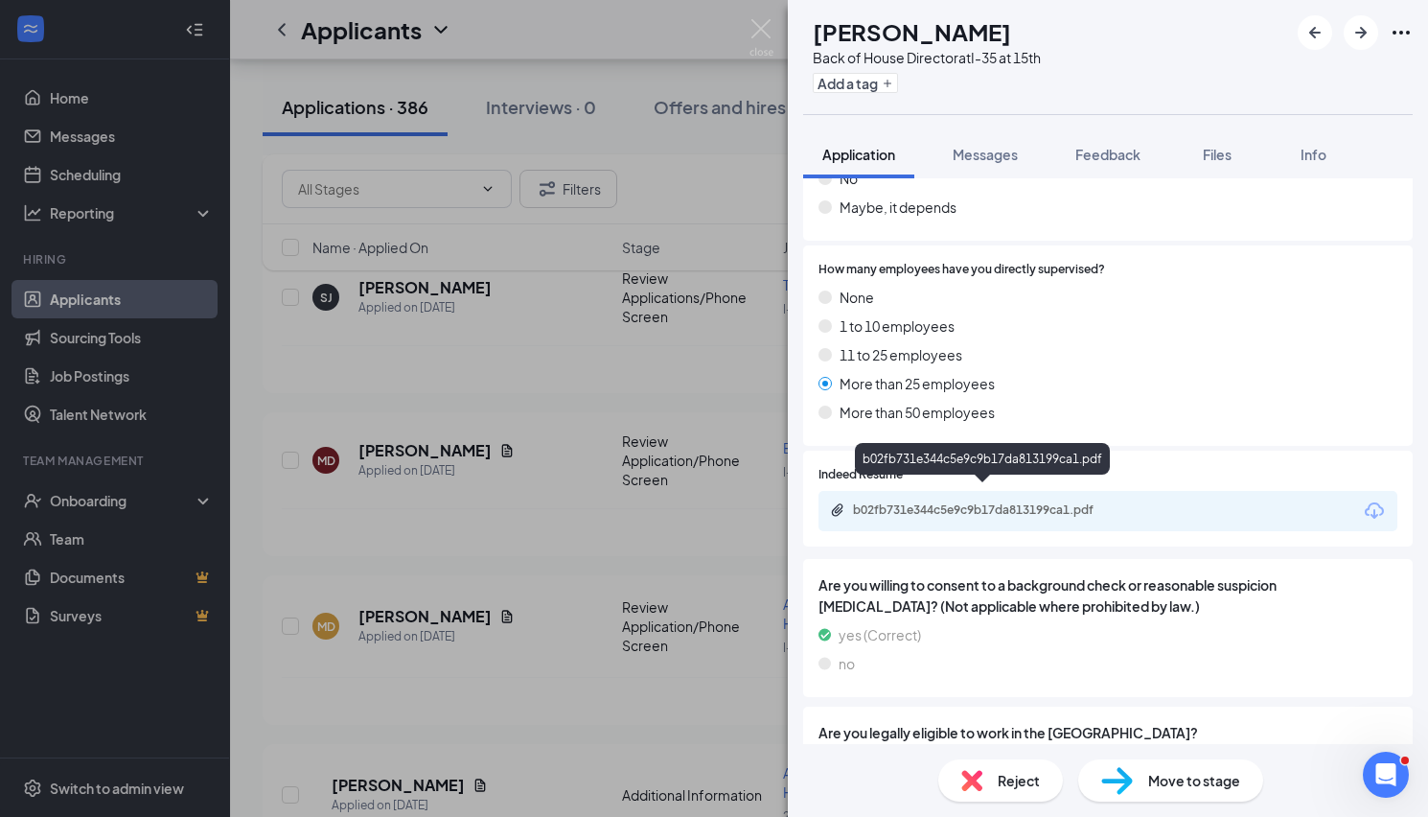
click at [1090, 502] on div "b02fb731e344c5e9c9b17da813199ca1.pdf" at bounding box center [987, 509] width 268 height 15
click at [754, 38] on img at bounding box center [762, 37] width 24 height 37
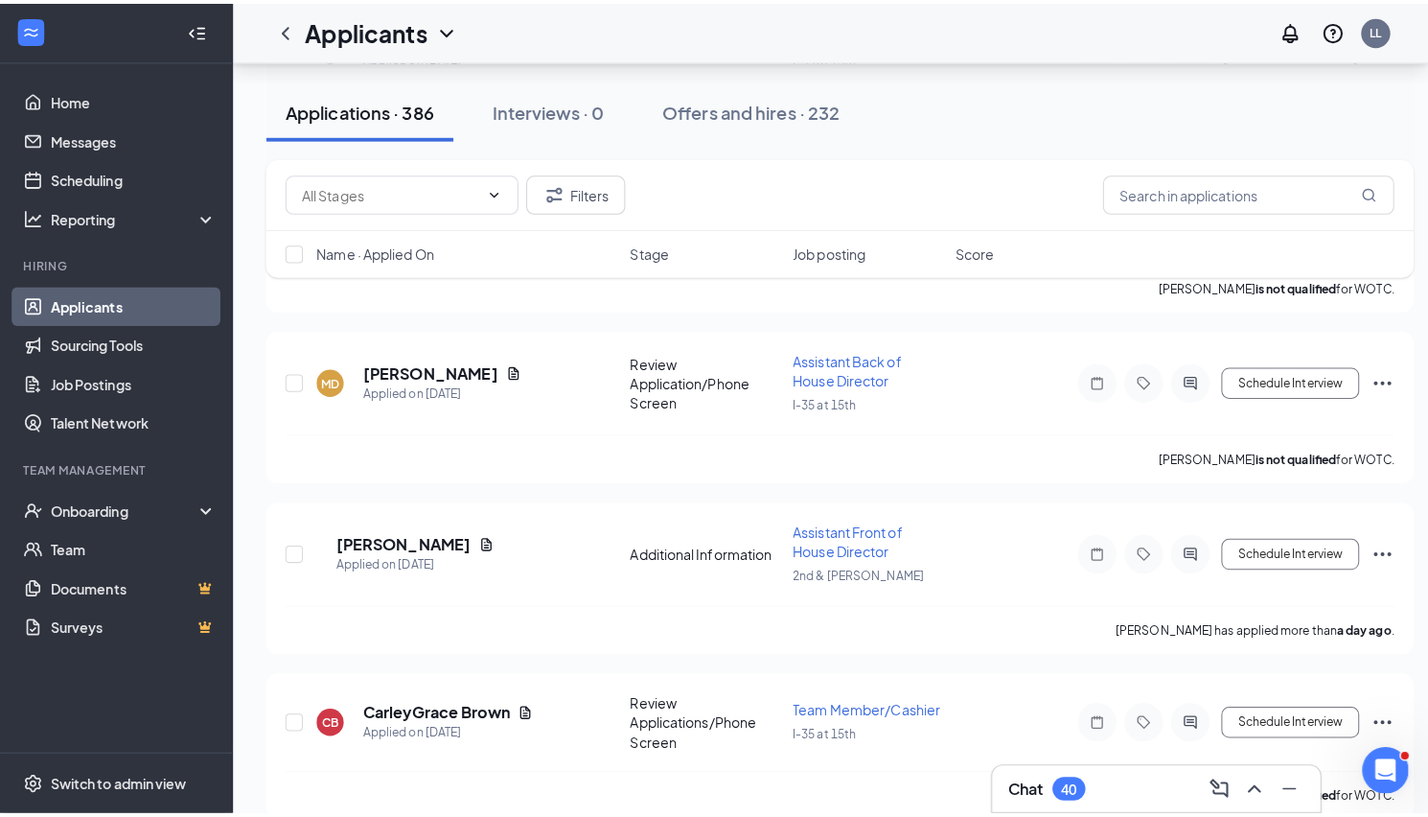
scroll to position [6427, 0]
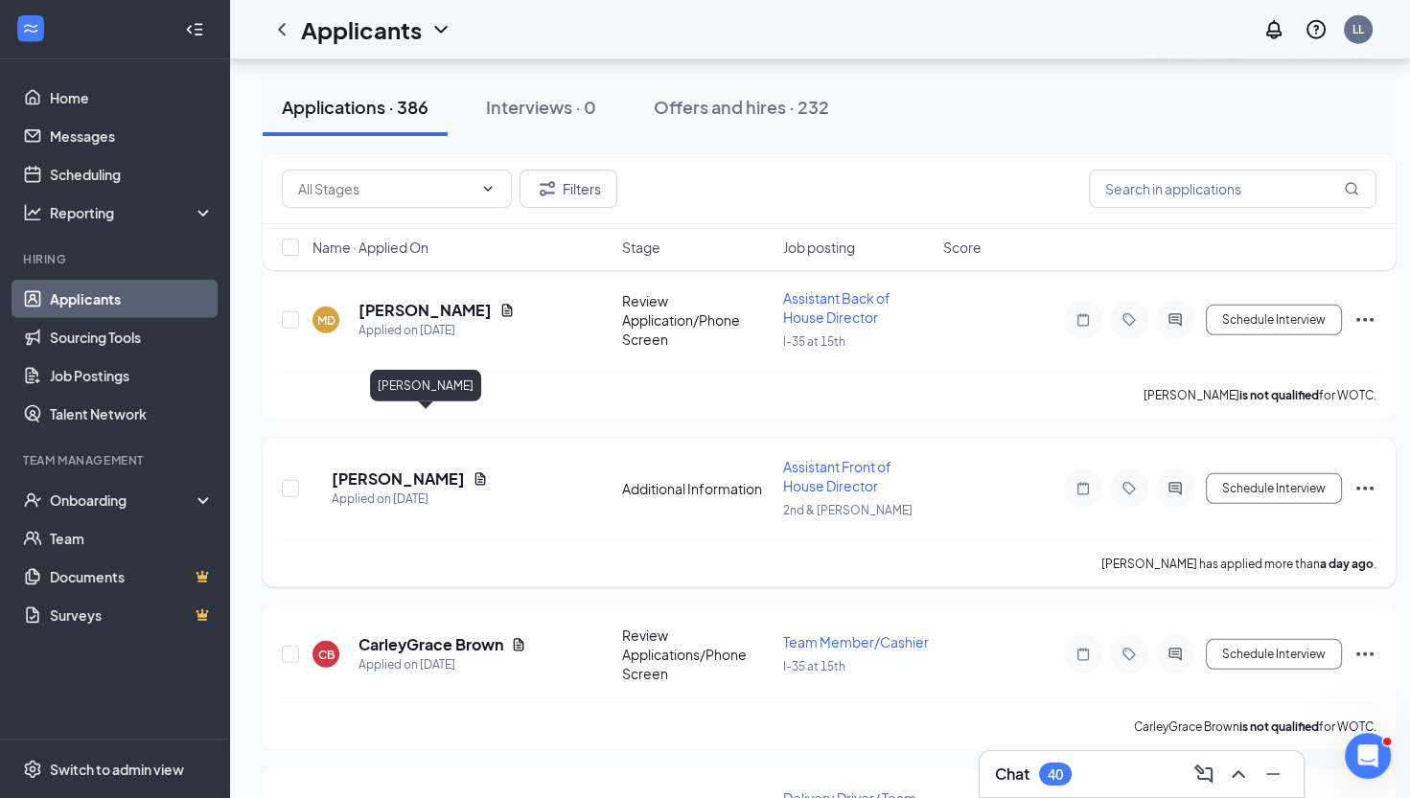
click at [422, 469] on h5 "[PERSON_NAME]" at bounding box center [398, 479] width 133 height 21
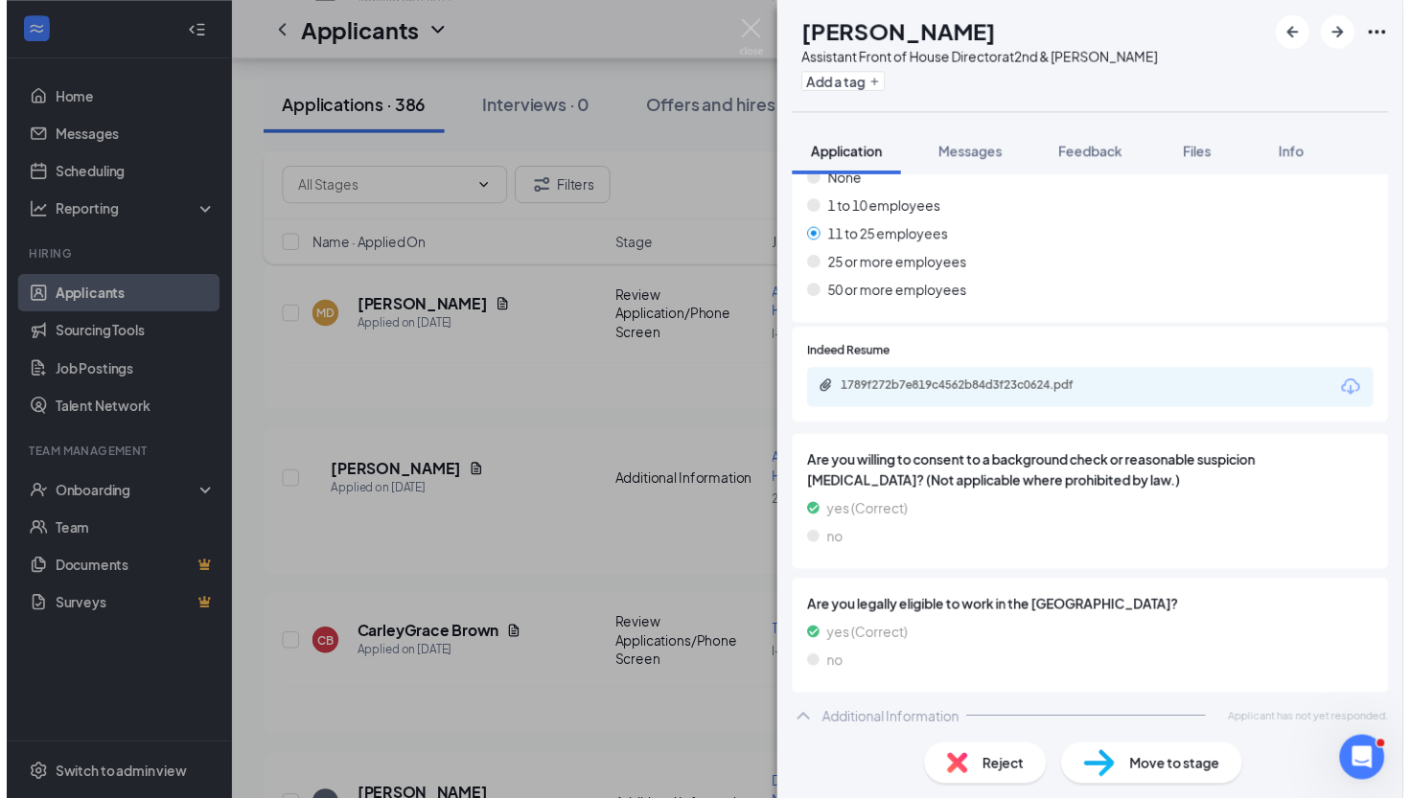
scroll to position [1173, 0]
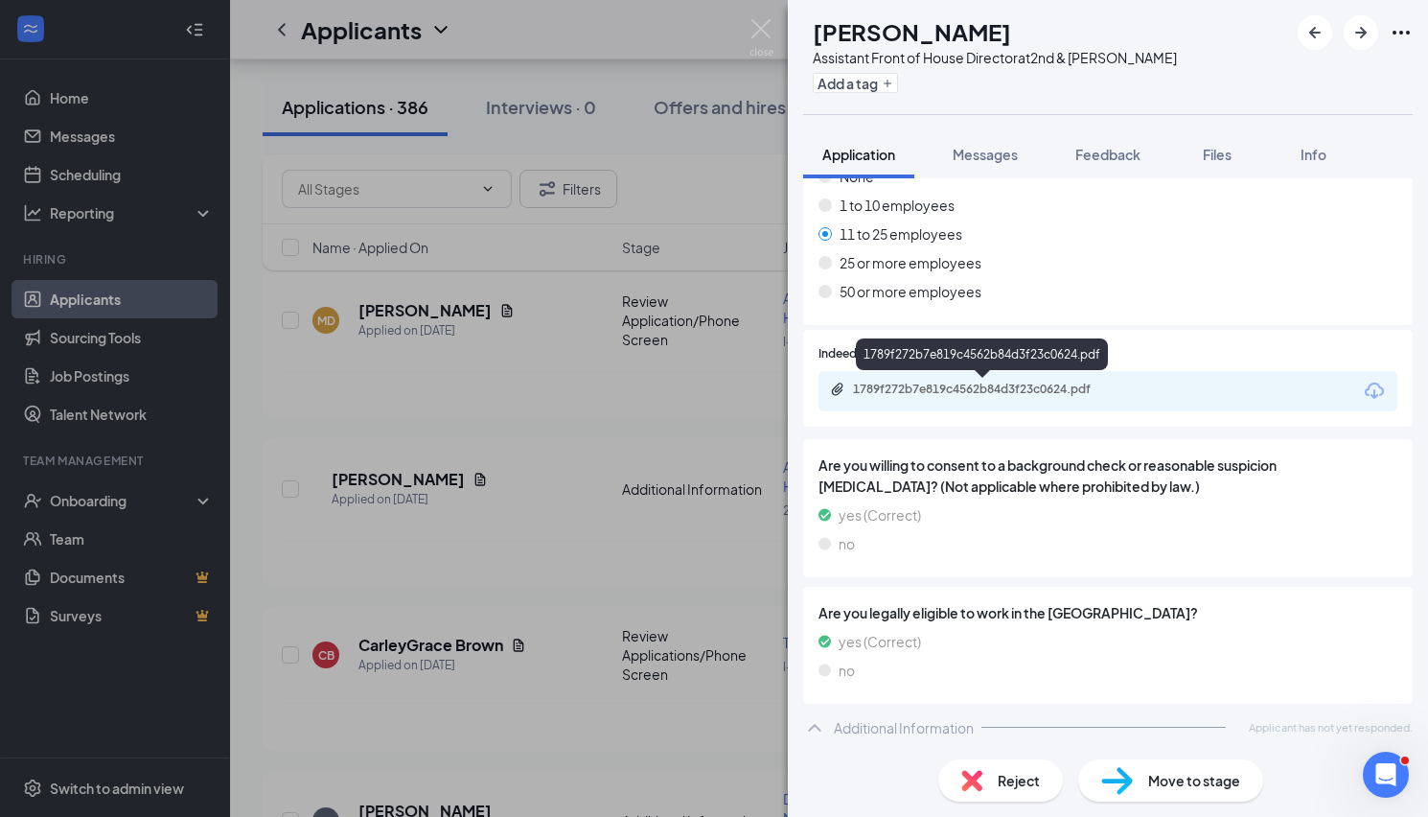
click at [982, 382] on div "1789f272b7e819c4562b84d3f23c0624.pdf" at bounding box center [987, 389] width 268 height 15
click at [762, 23] on img at bounding box center [762, 37] width 24 height 37
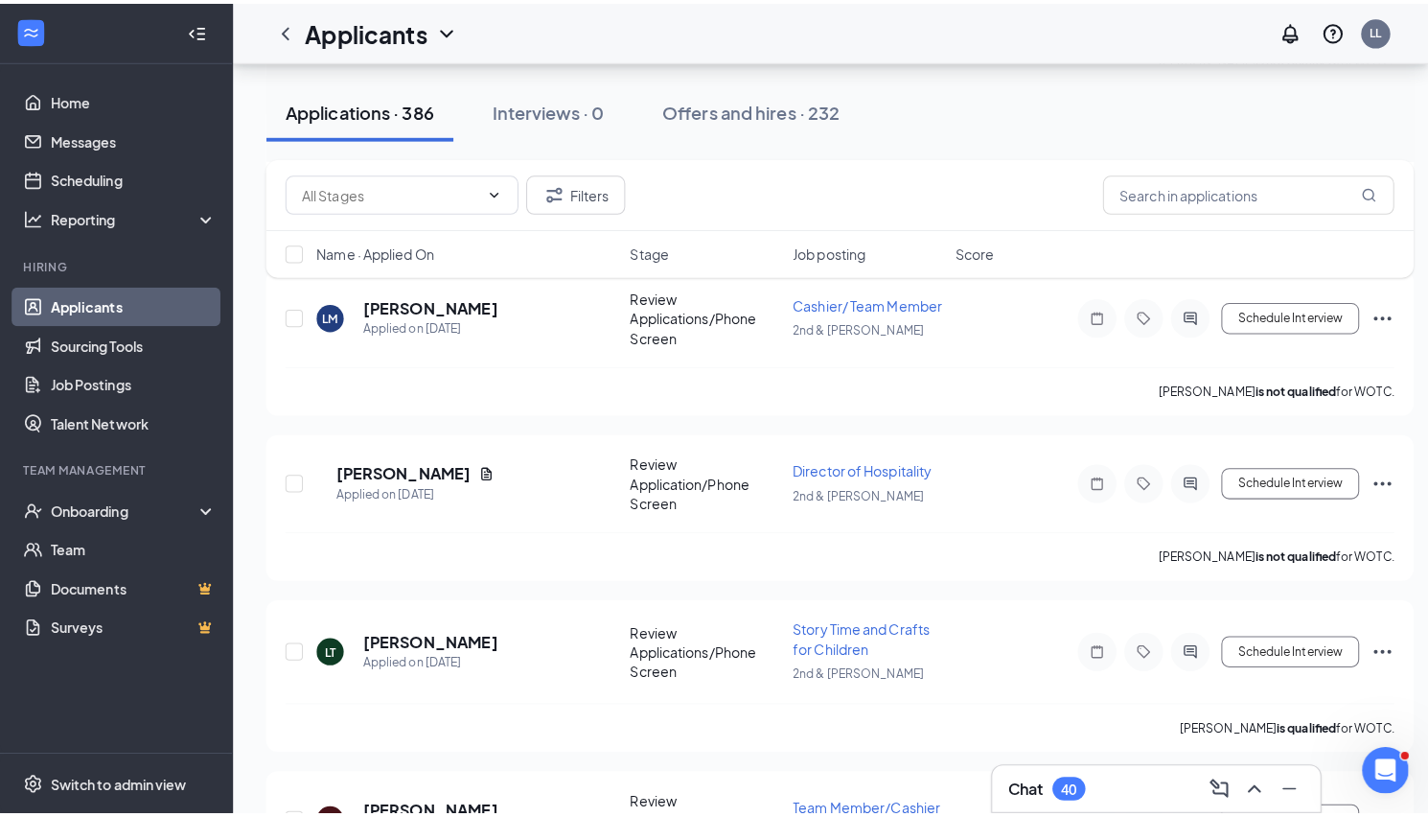
scroll to position [7438, 0]
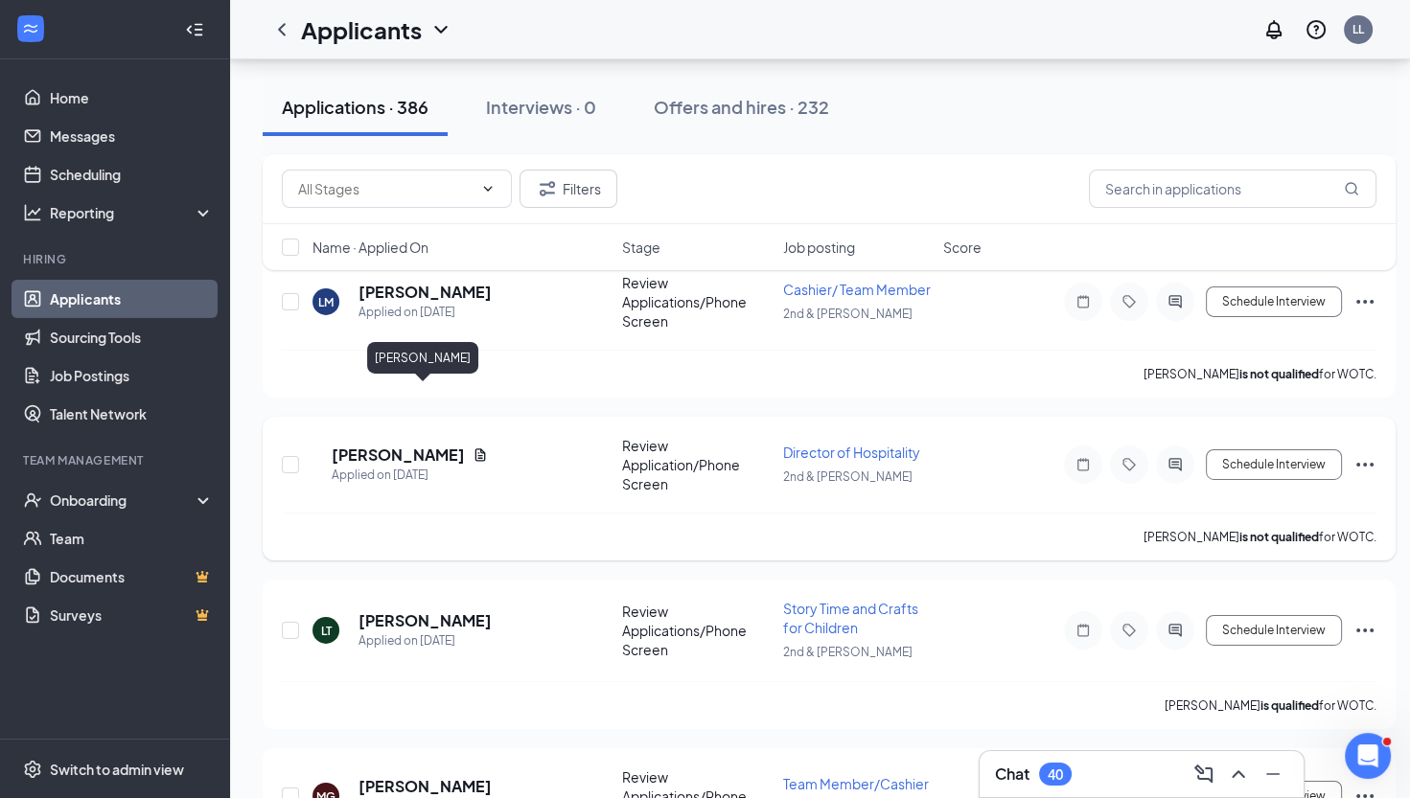
click at [452, 445] on h5 "[PERSON_NAME]" at bounding box center [398, 455] width 133 height 21
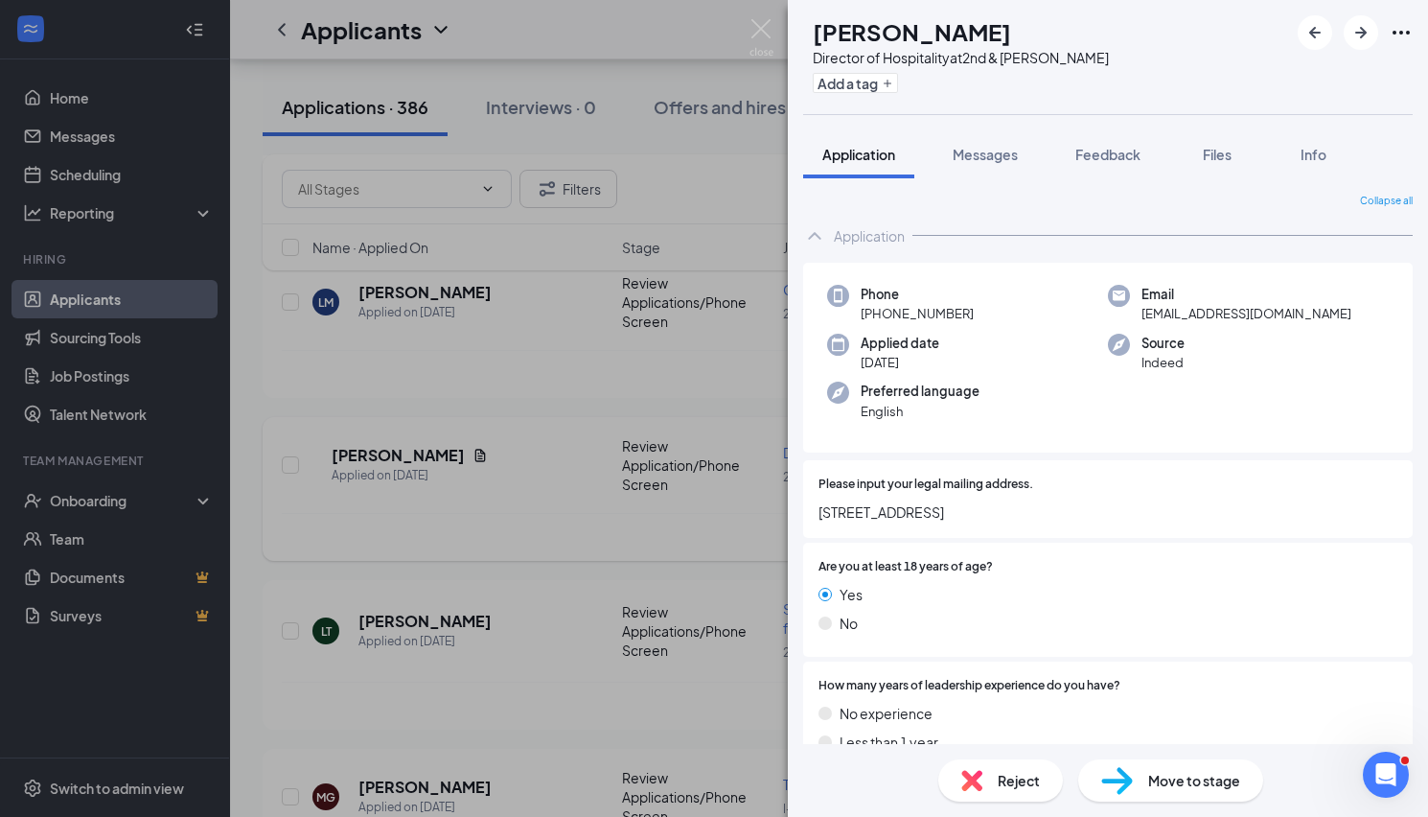
click at [452, 400] on div "MW [PERSON_NAME] Director of Hospitality at 2nd & [PERSON_NAME] Add a tag Appli…" at bounding box center [714, 408] width 1428 height 817
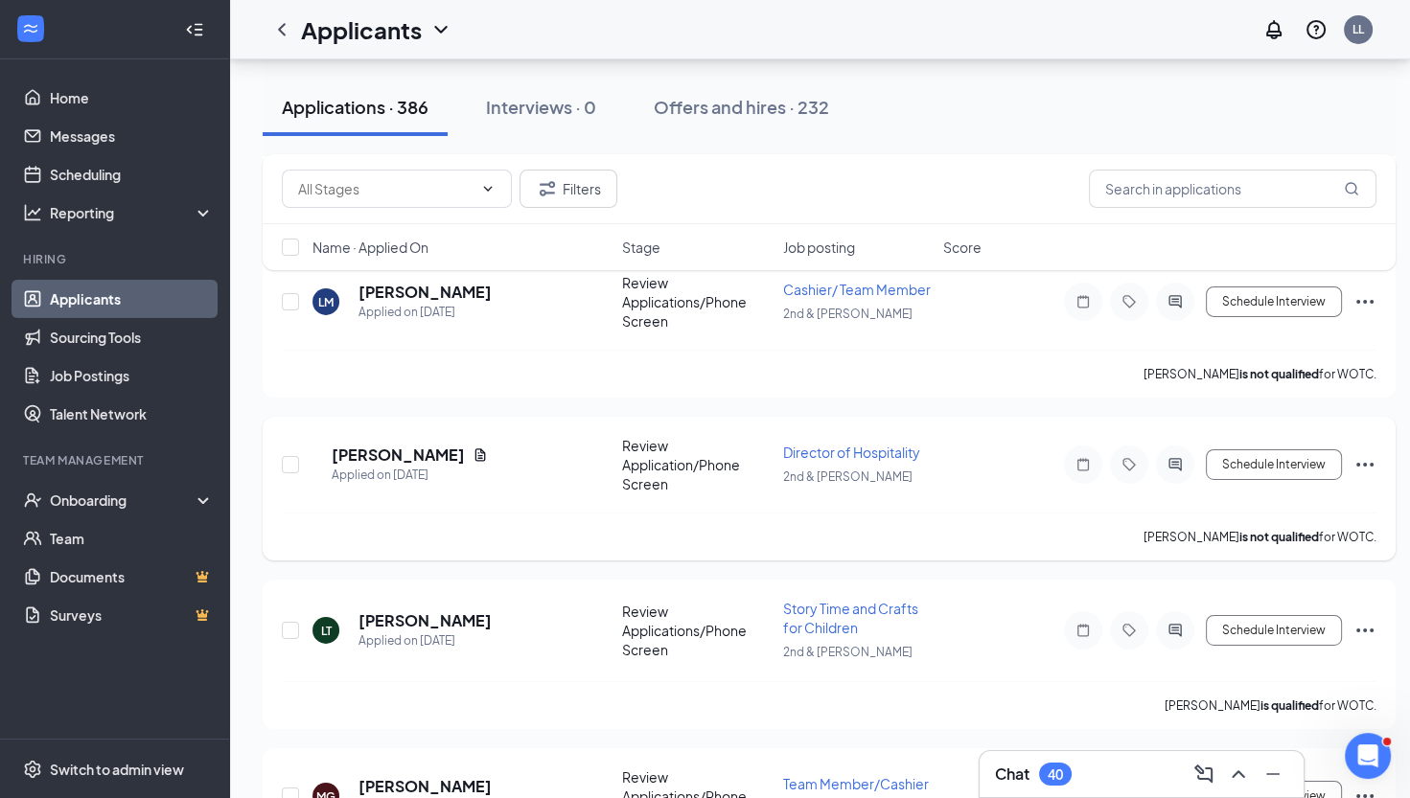
click at [440, 445] on h5 "[PERSON_NAME]" at bounding box center [398, 455] width 133 height 21
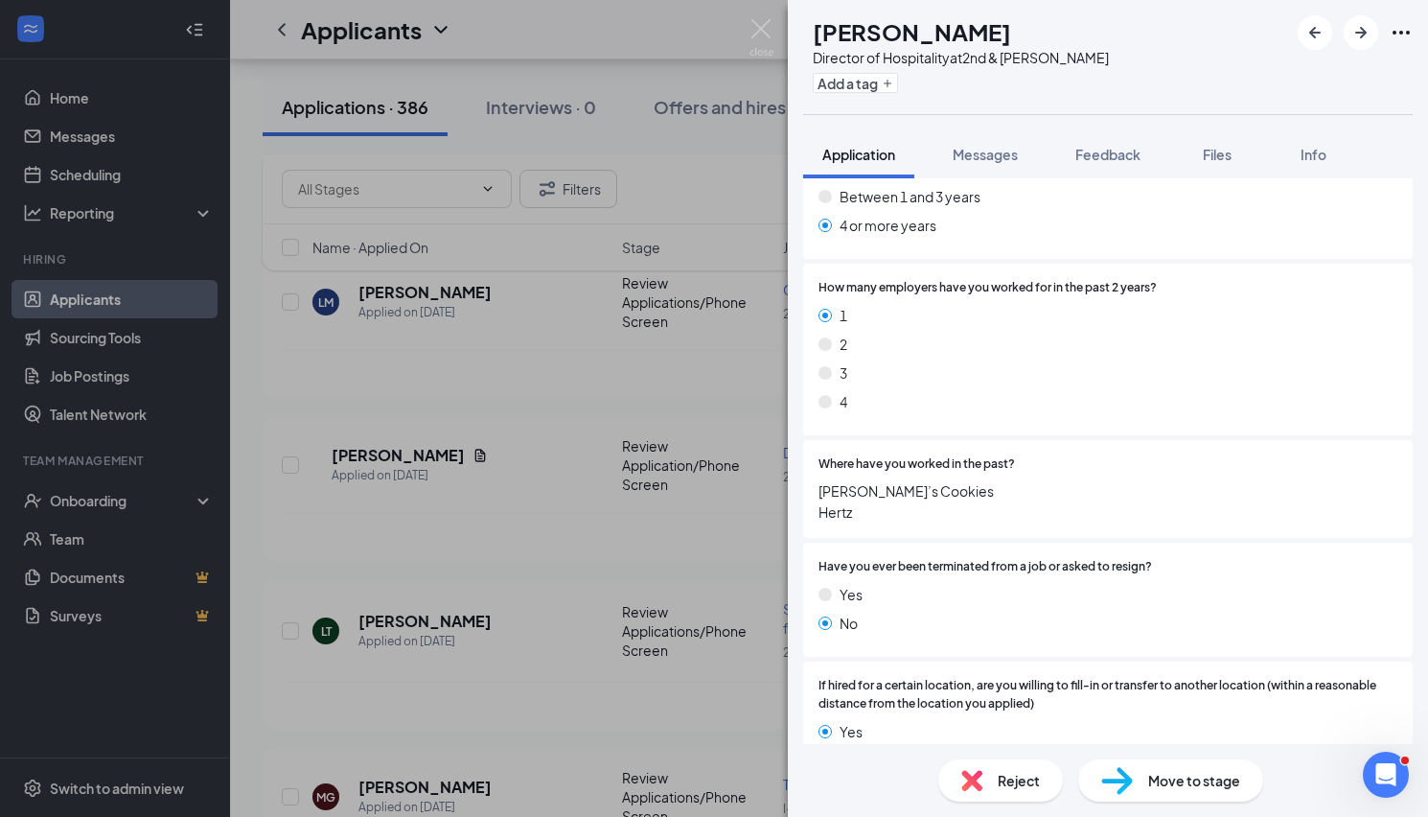
scroll to position [621, 0]
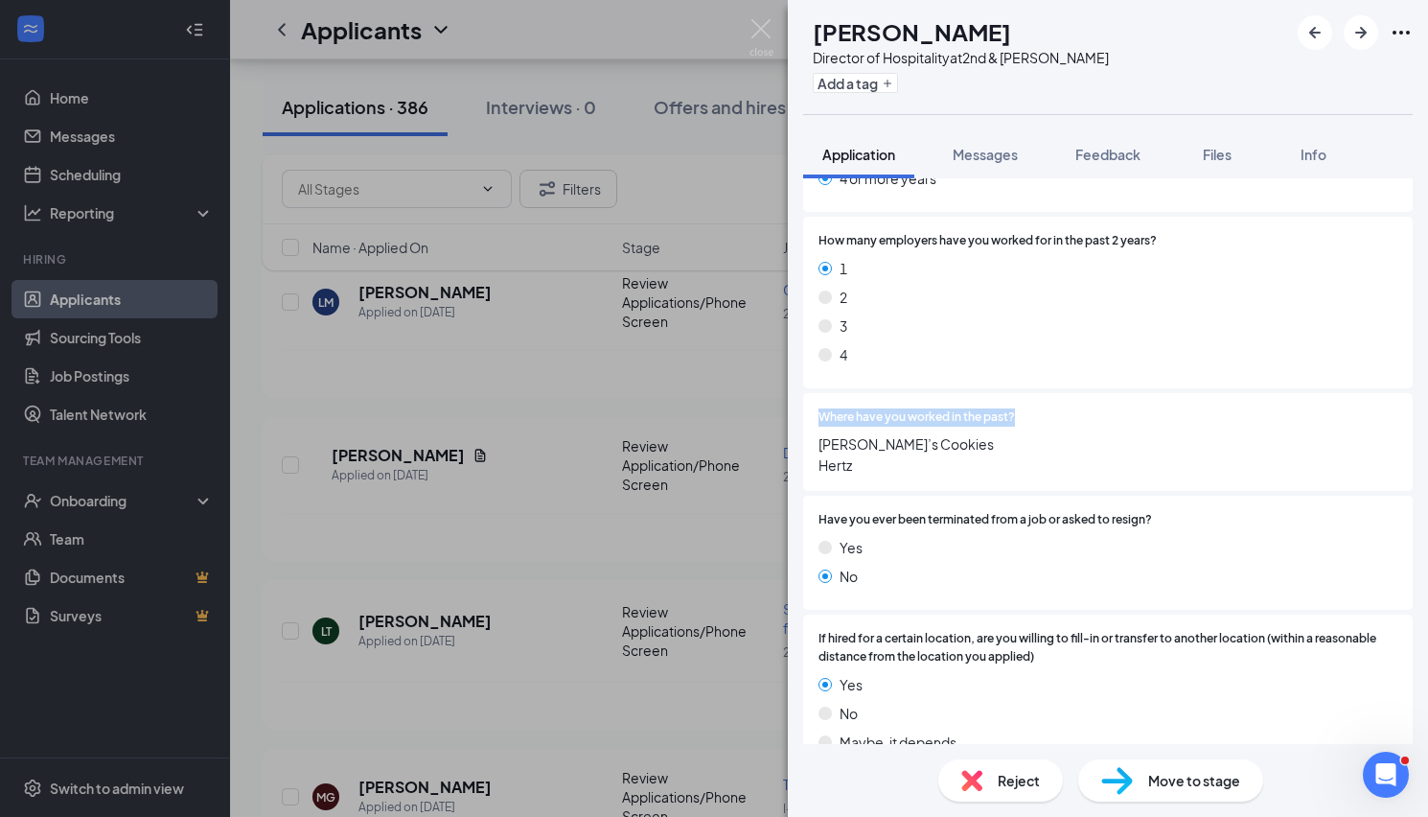
drag, startPoint x: 1407, startPoint y: 373, endPoint x: 1412, endPoint y: 395, distance: 22.6
click at [1412, 395] on div "Collapse all Application Phone [PHONE_NUMBER] Email [EMAIL_ADDRESS][DOMAIN_NAME…" at bounding box center [1108, 461] width 640 height 566
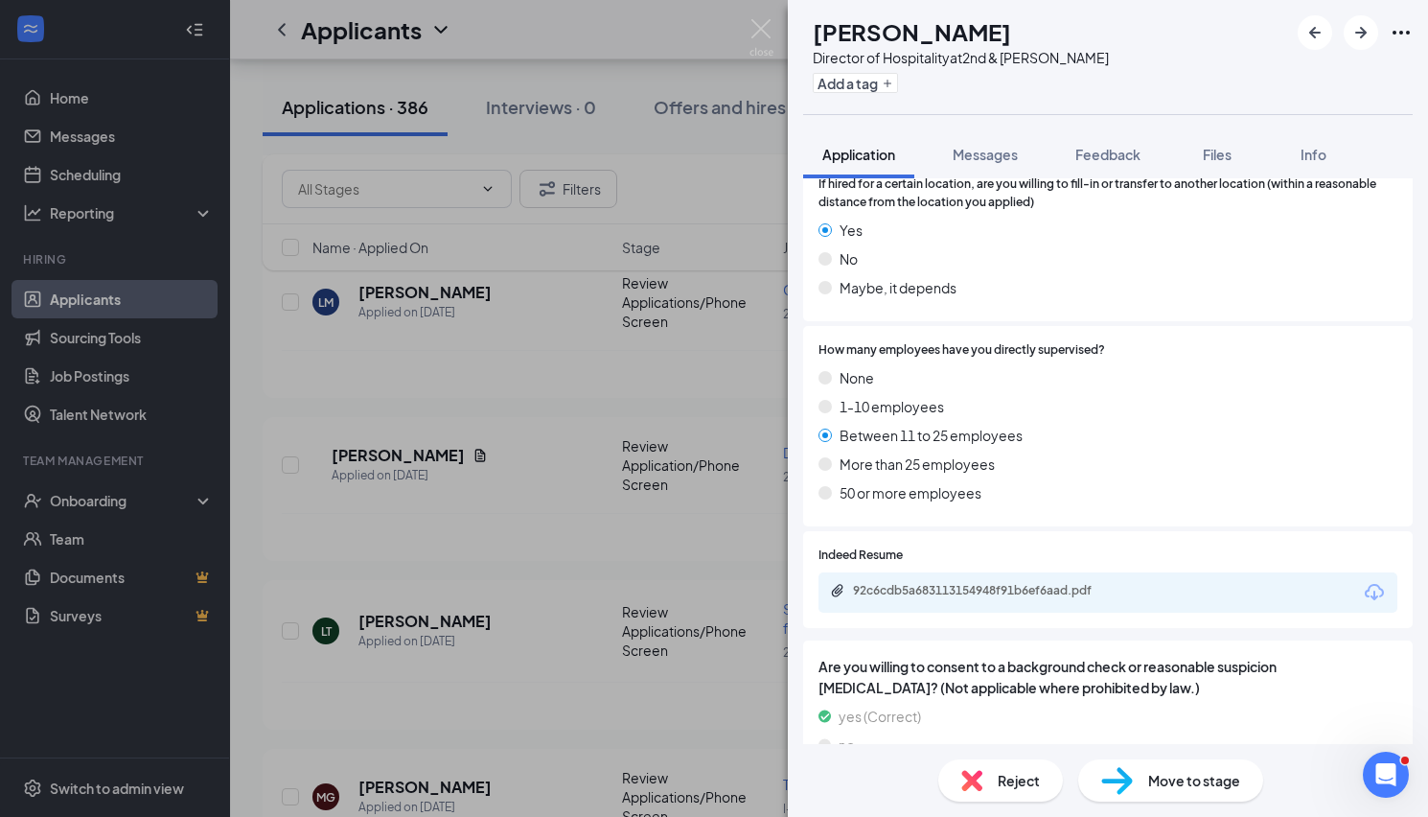
scroll to position [1152, 0]
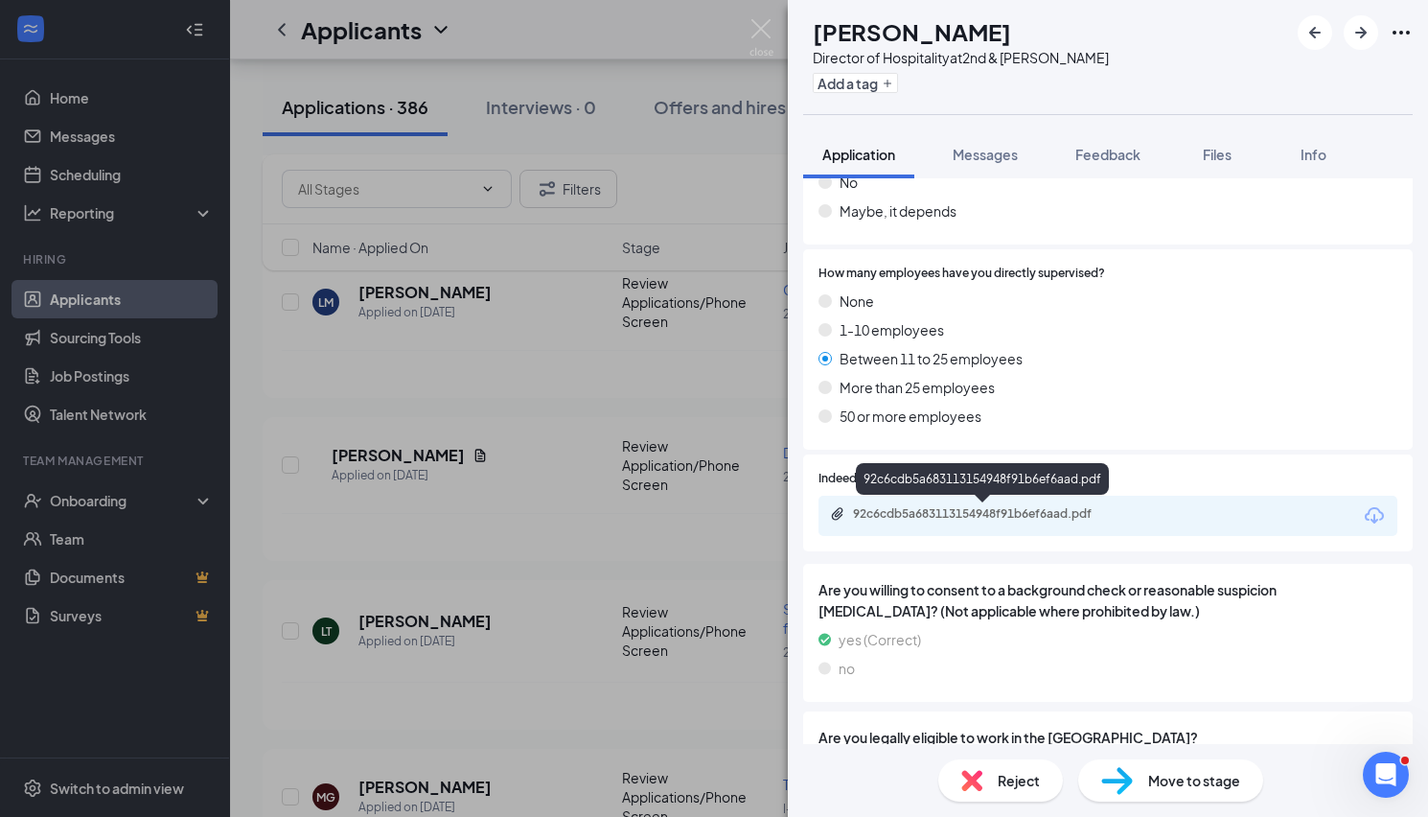
click at [1004, 508] on div "92c6cdb5a683113154948f91b6ef6aad.pdf" at bounding box center [987, 513] width 268 height 15
